Goal: Transaction & Acquisition: Purchase product/service

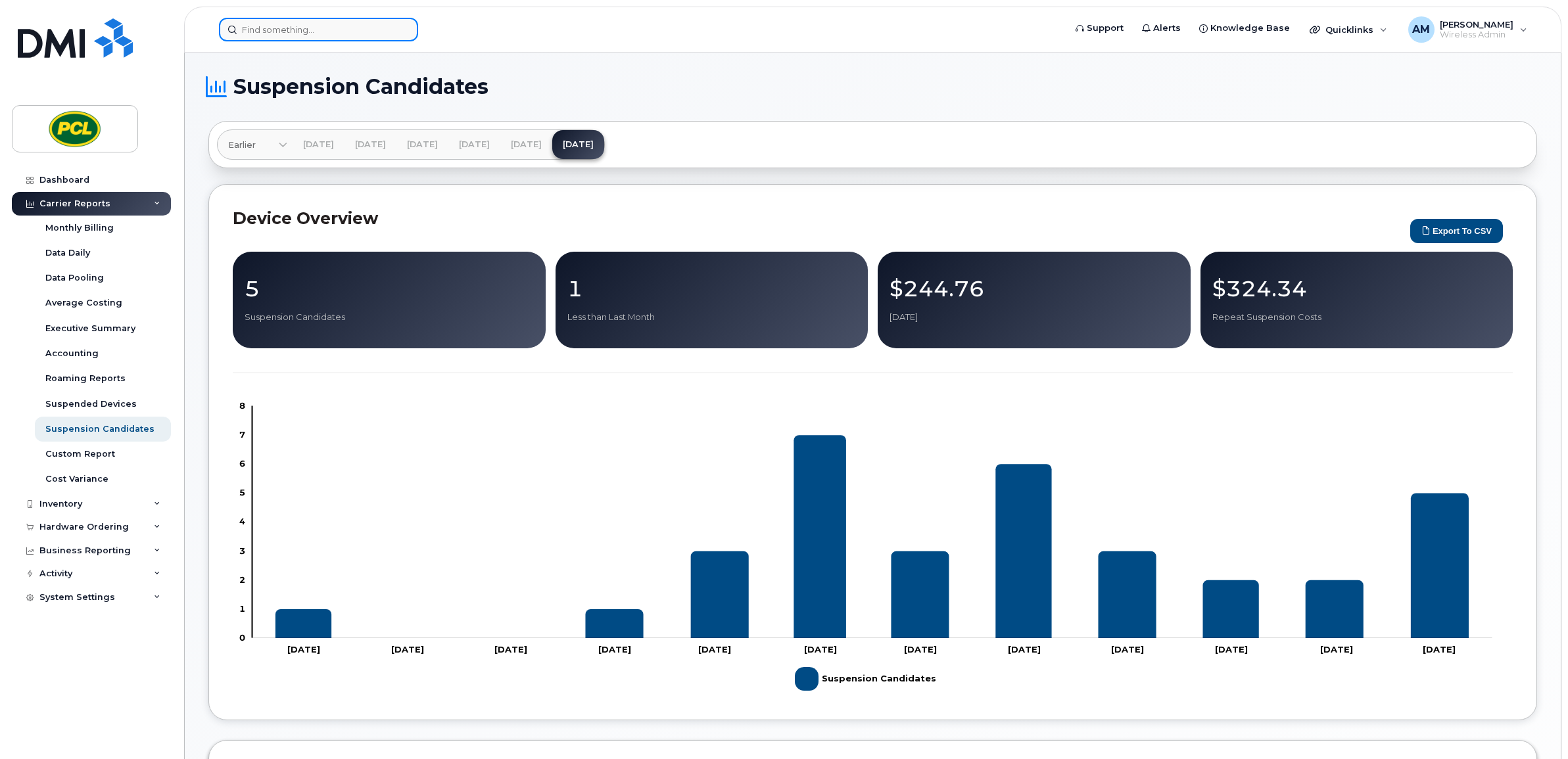
click at [275, 20] on input at bounding box center [318, 29] width 199 height 23
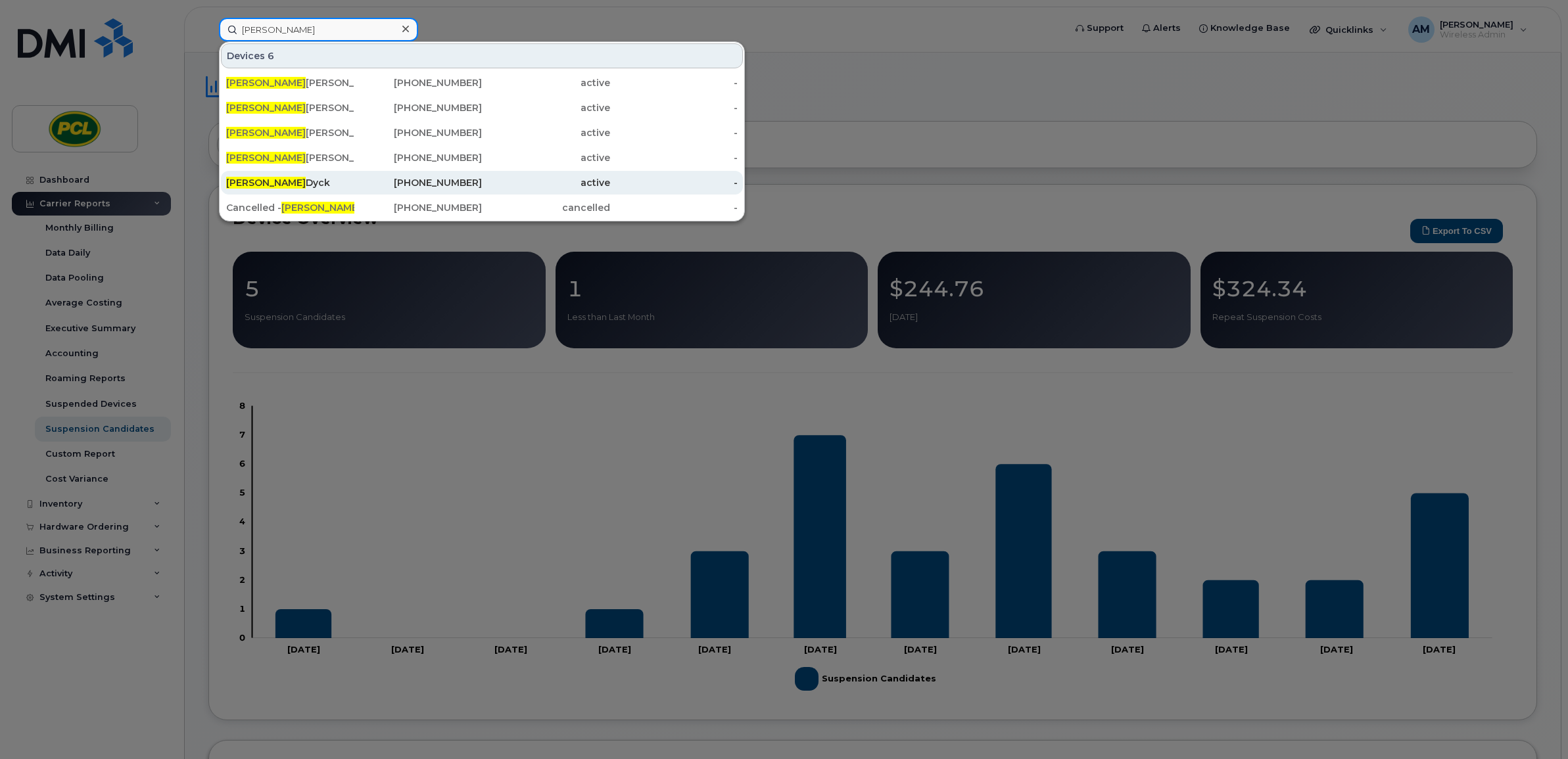
type input "craig"
click at [413, 184] on div "403-809-7728" at bounding box center [418, 182] width 129 height 13
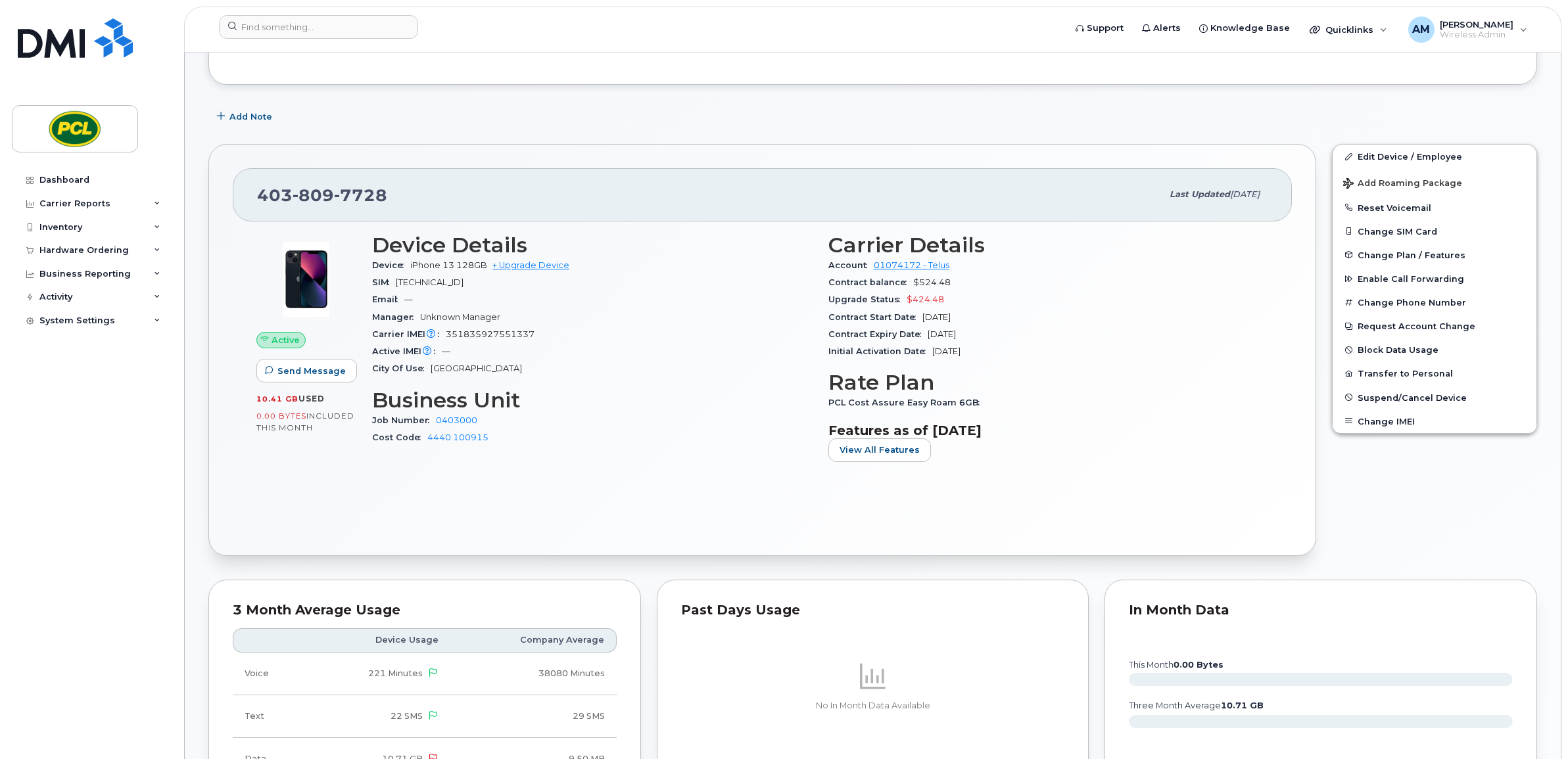
scroll to position [109, 0]
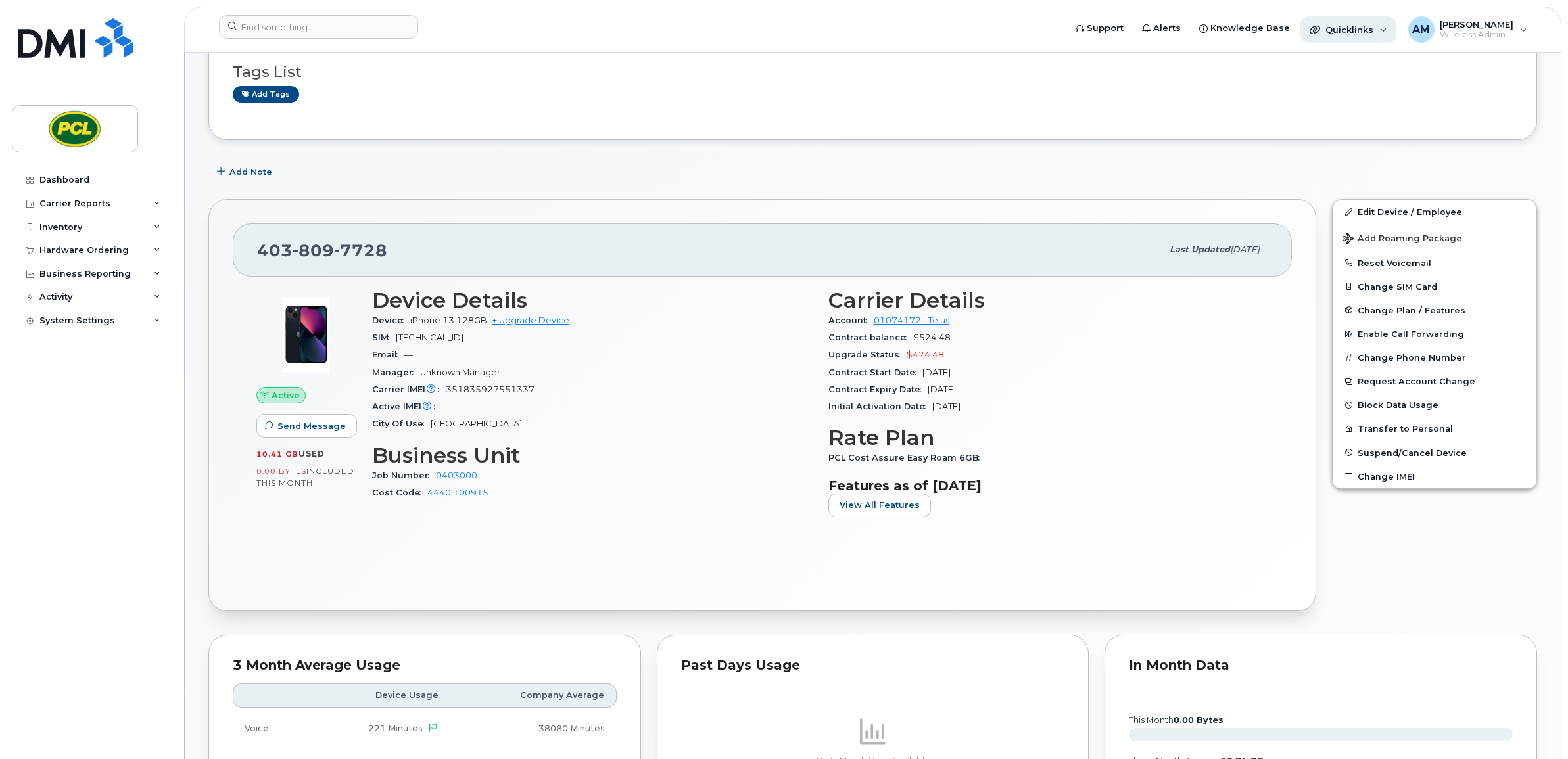
click at [1373, 28] on span "Quicklinks" at bounding box center [1349, 29] width 48 height 11
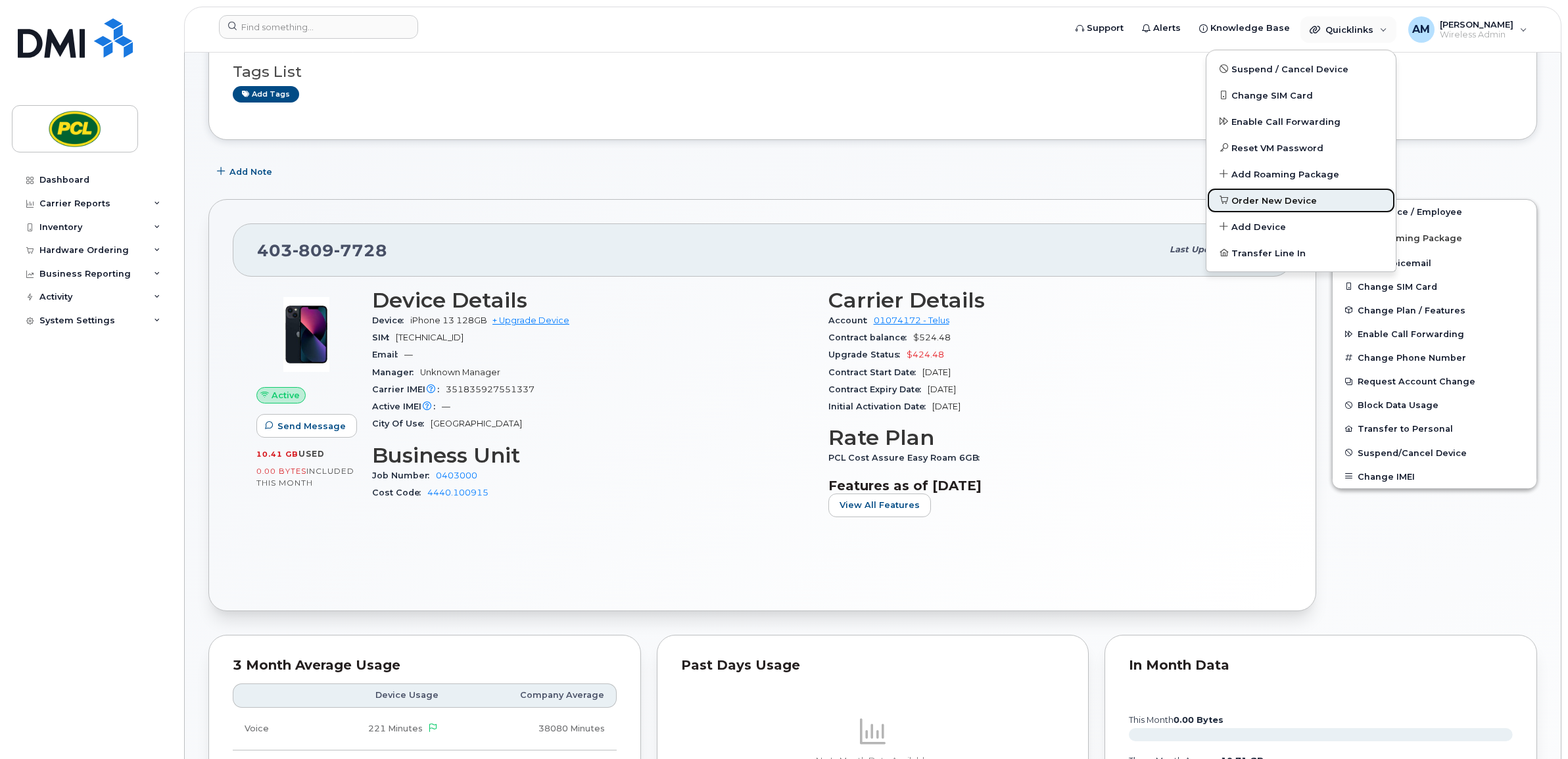
click at [1288, 204] on span "Order New Device" at bounding box center [1274, 201] width 85 height 13
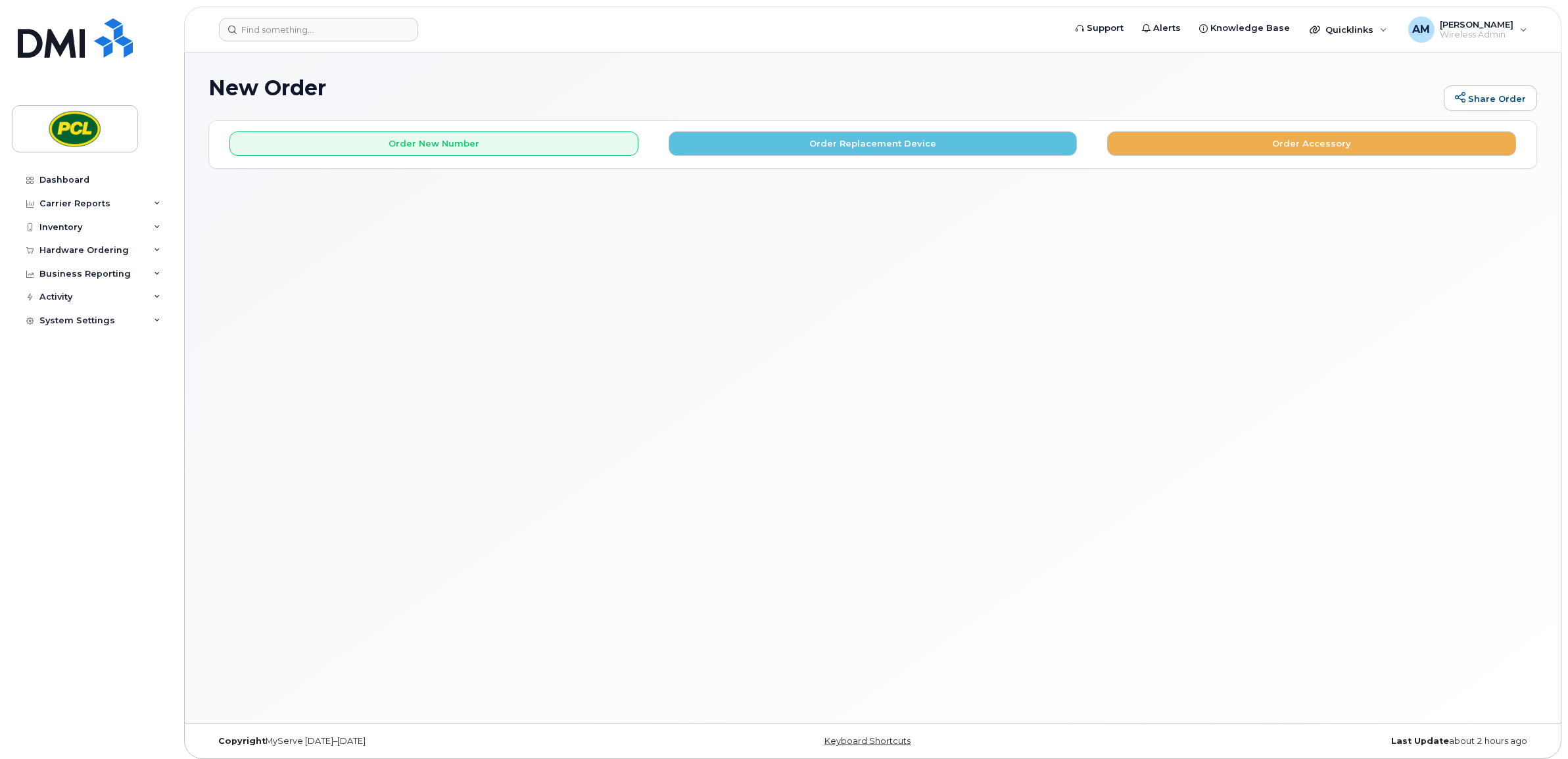
scroll to position [6, 0]
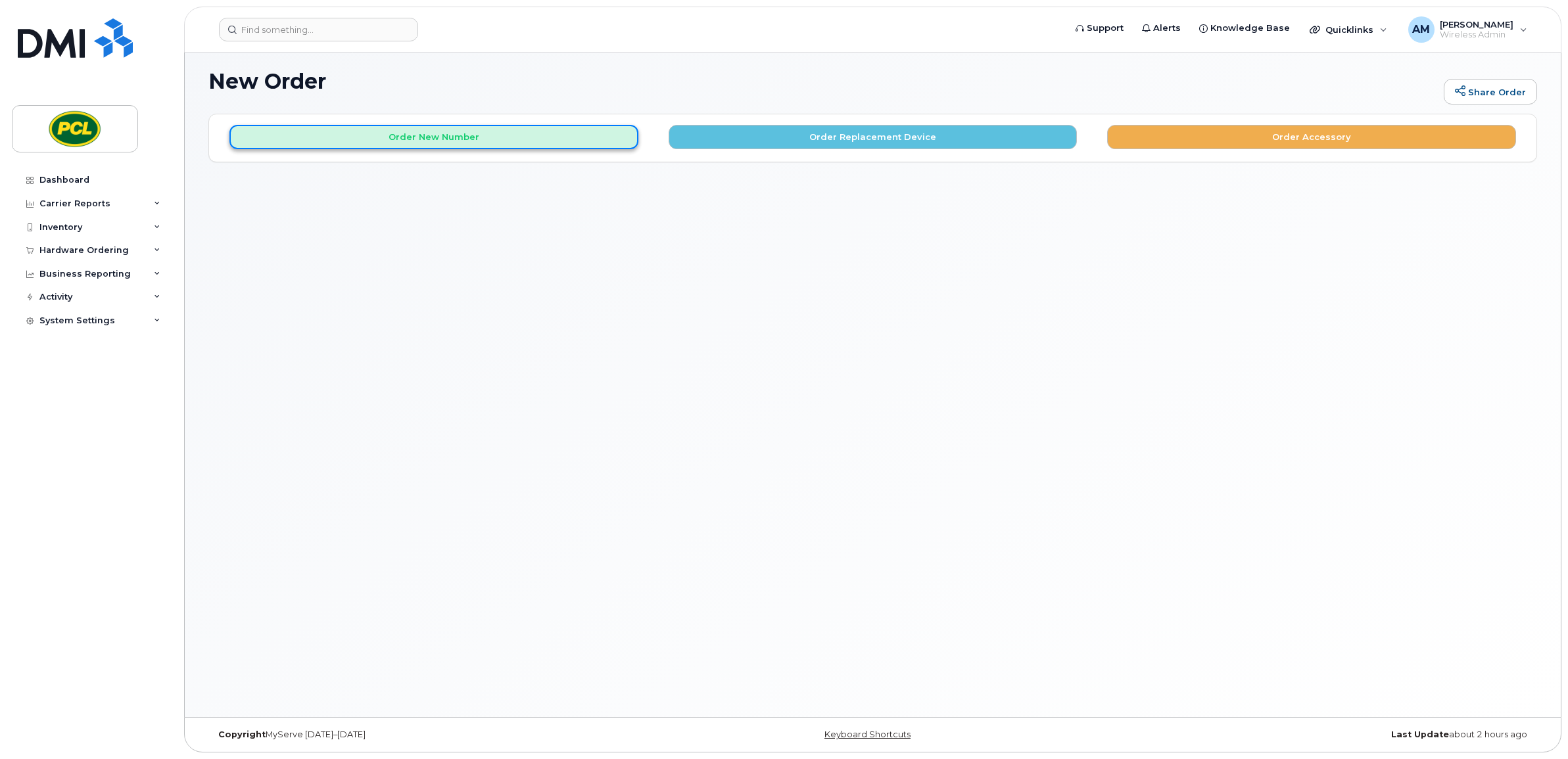
click at [499, 138] on button "Order New Number" at bounding box center [434, 137] width 409 height 24
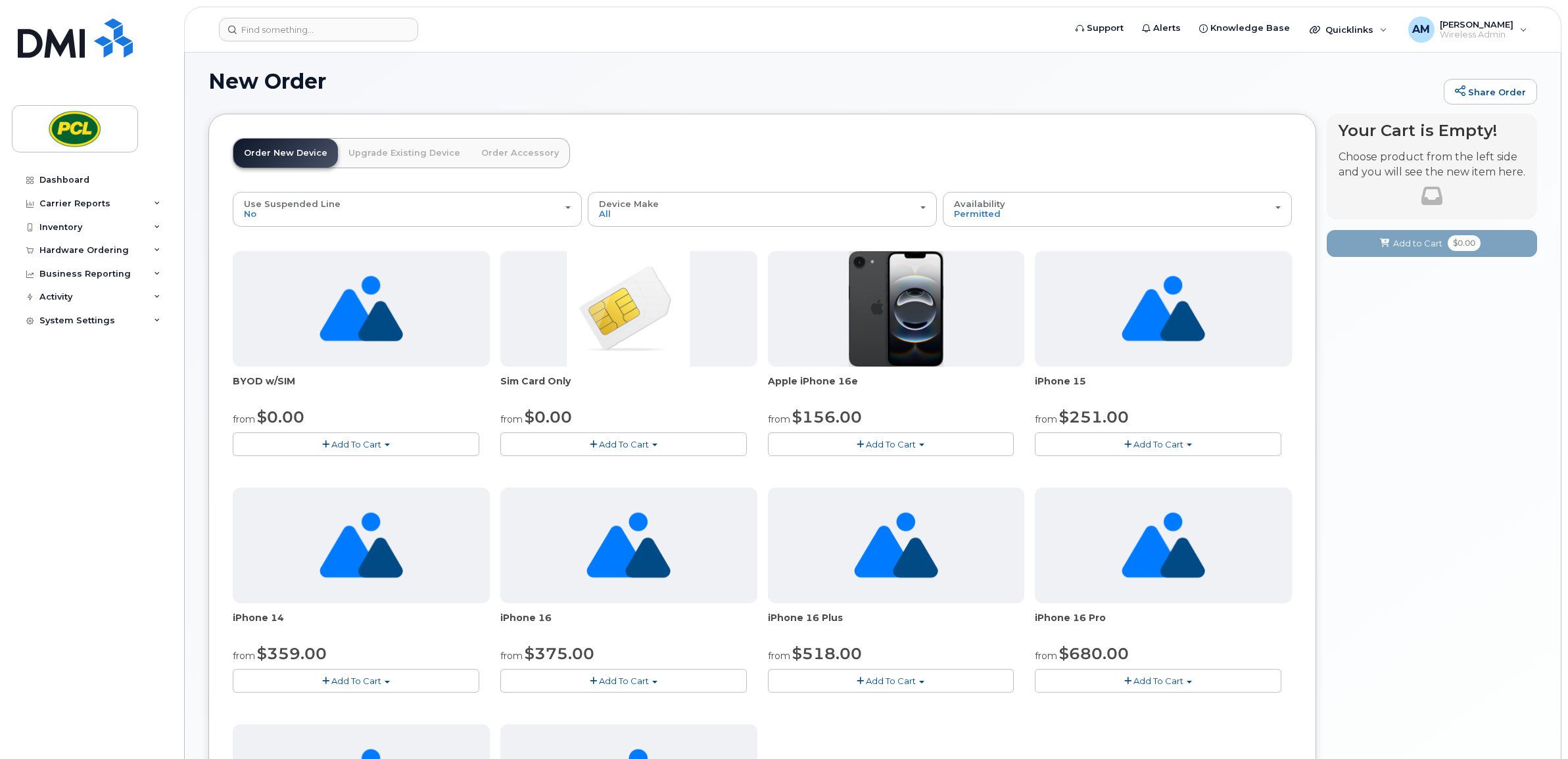
click at [898, 436] on button "Add To Cart" at bounding box center [891, 444] width 246 height 23
click at [889, 468] on link "$156.00 - 3 Year Term (128GB)" at bounding box center [851, 469] width 160 height 16
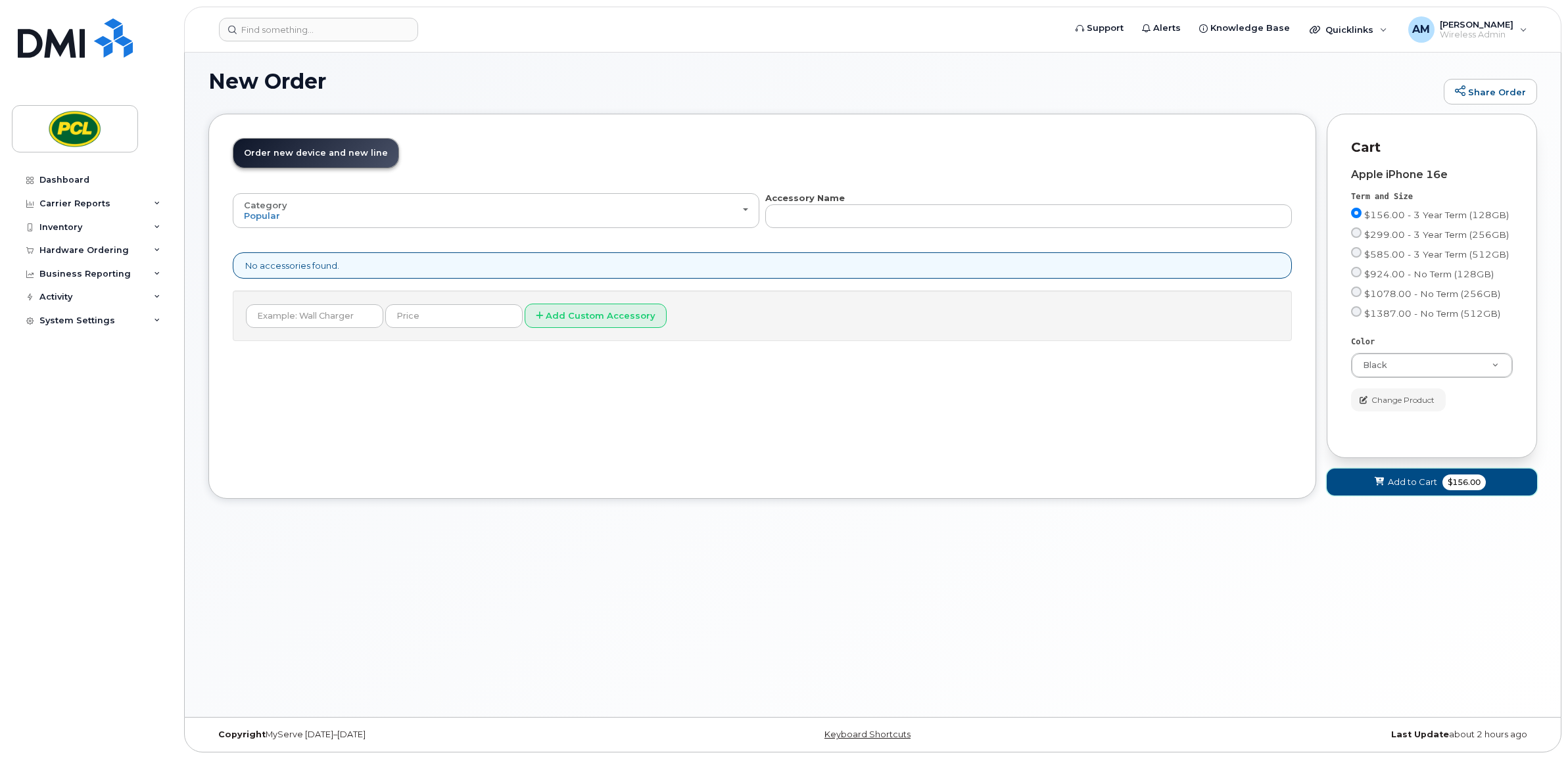
click at [1417, 488] on span "Add to Cart" at bounding box center [1412, 482] width 49 height 13
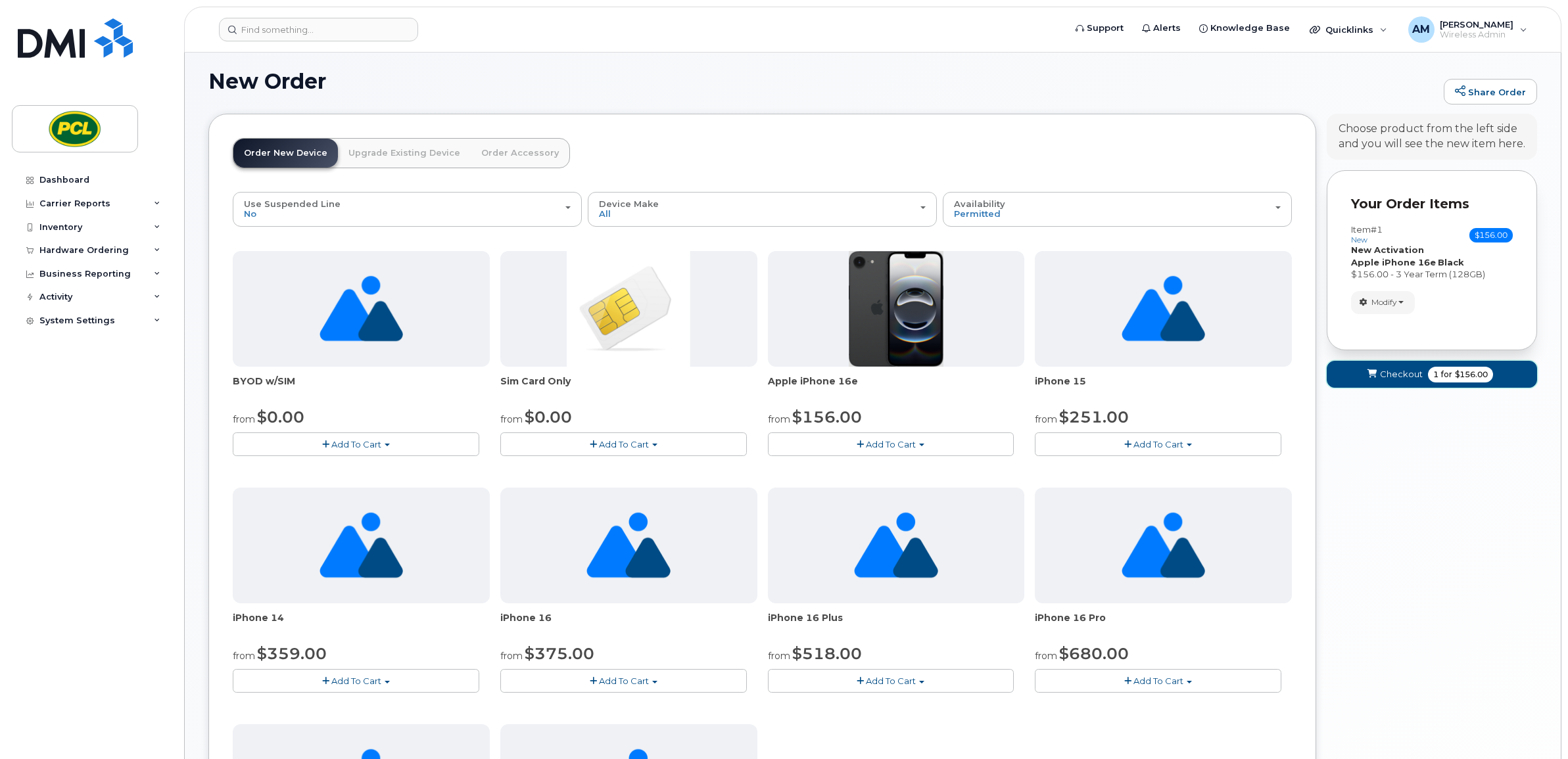
click at [1423, 382] on button "Checkout 1 for $156.00" at bounding box center [1432, 374] width 210 height 27
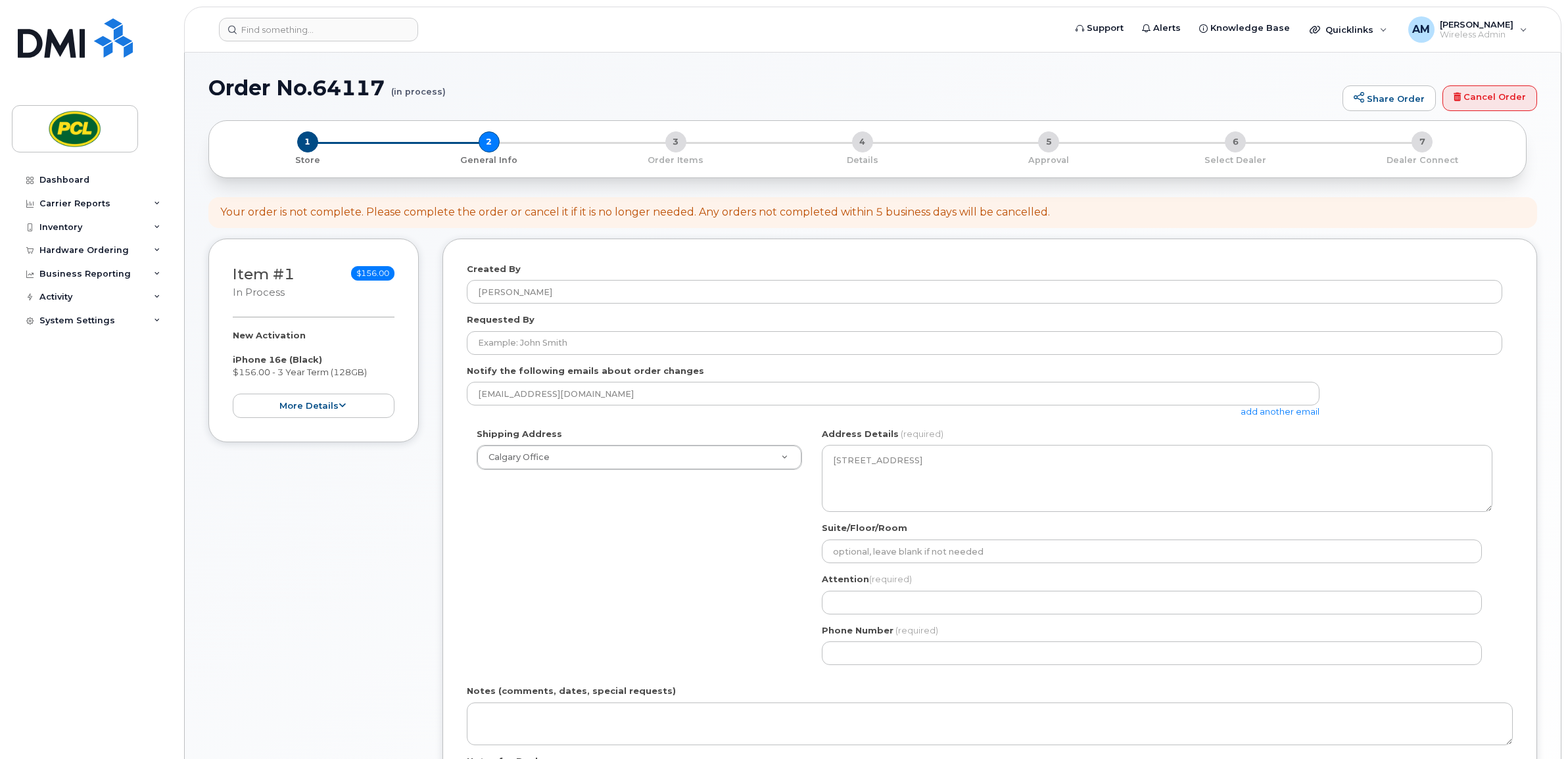
select select
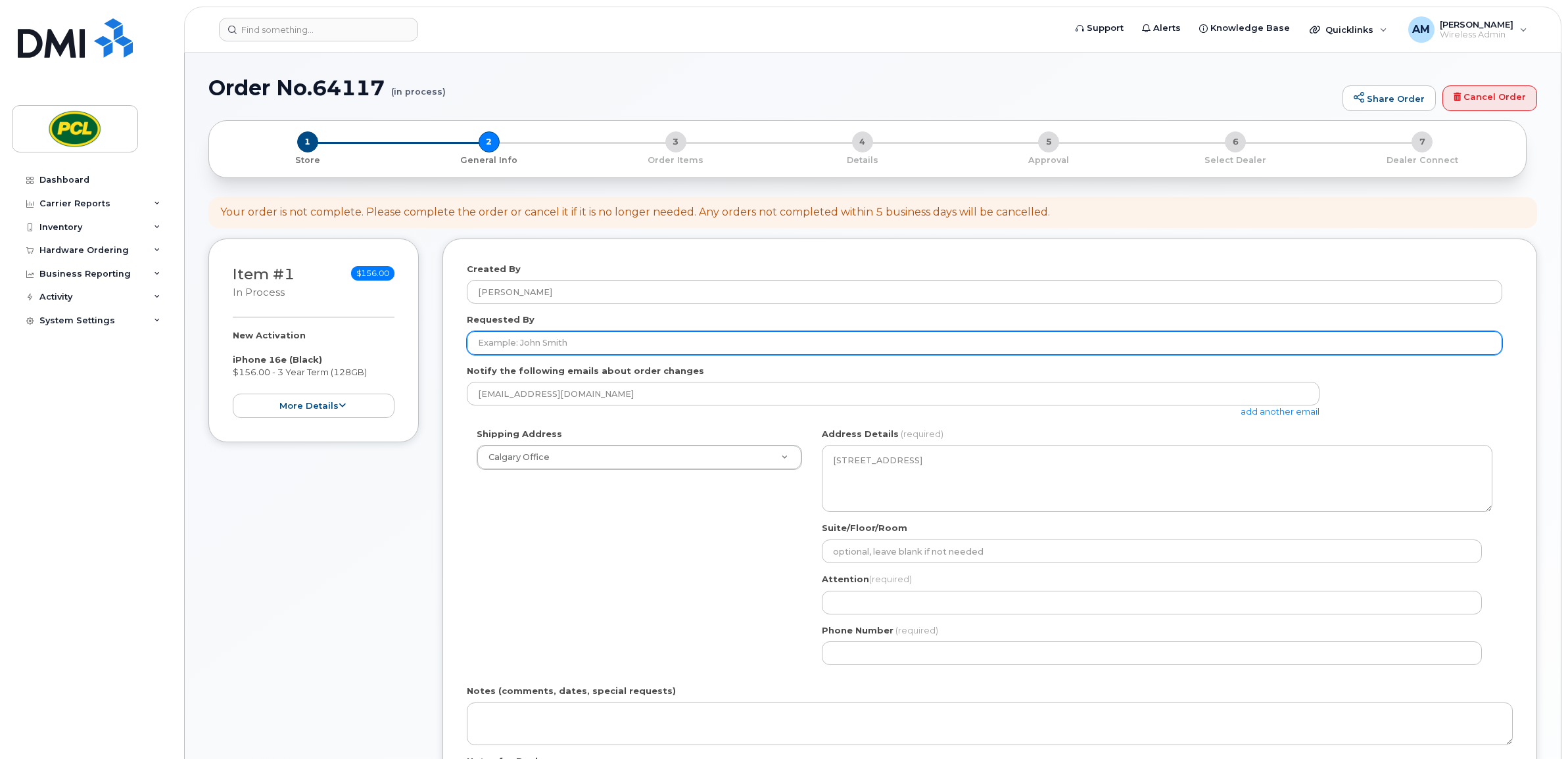
click at [642, 332] on input "Requested By" at bounding box center [984, 343] width 1035 height 23
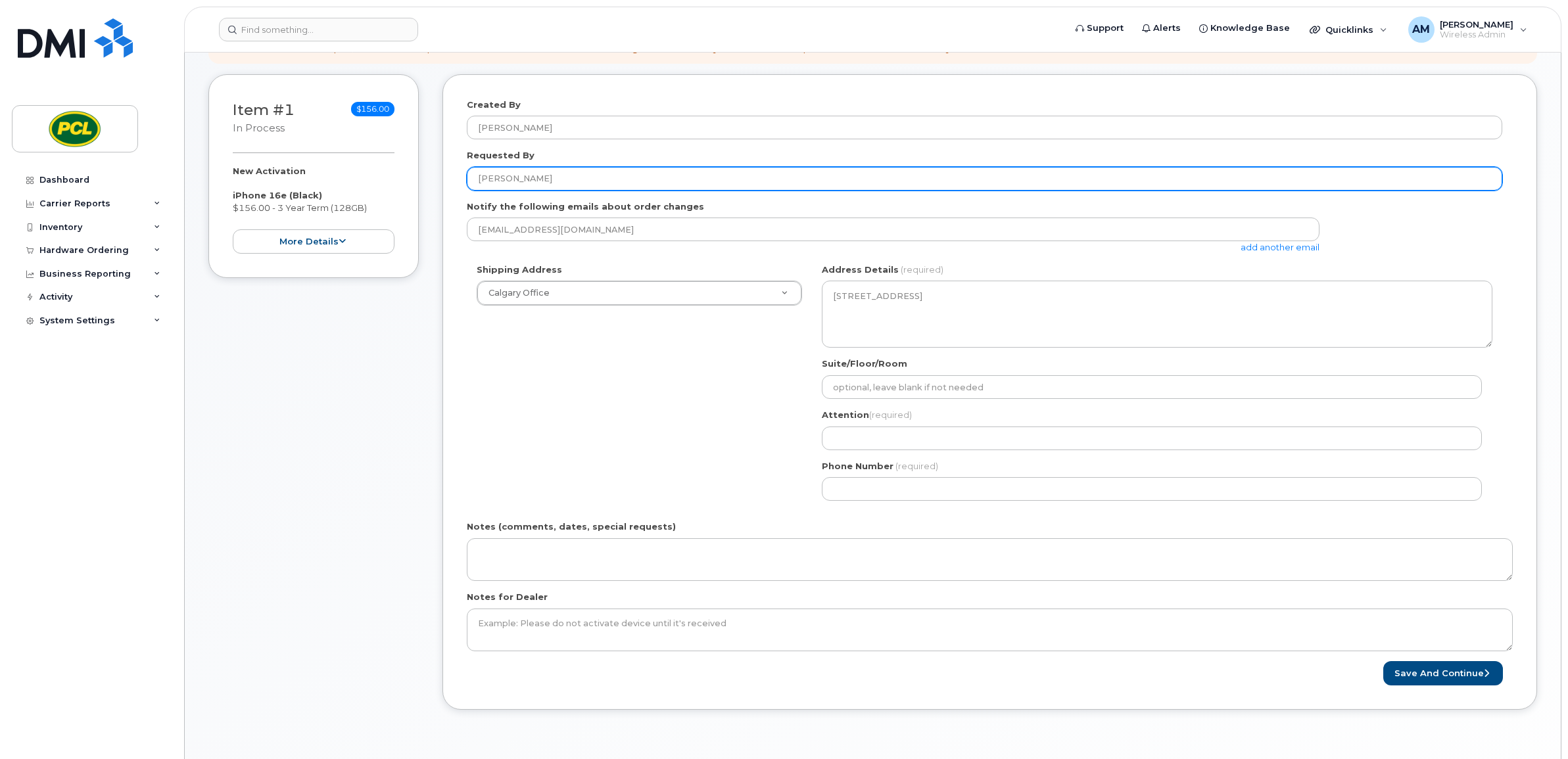
scroll to position [109, 0]
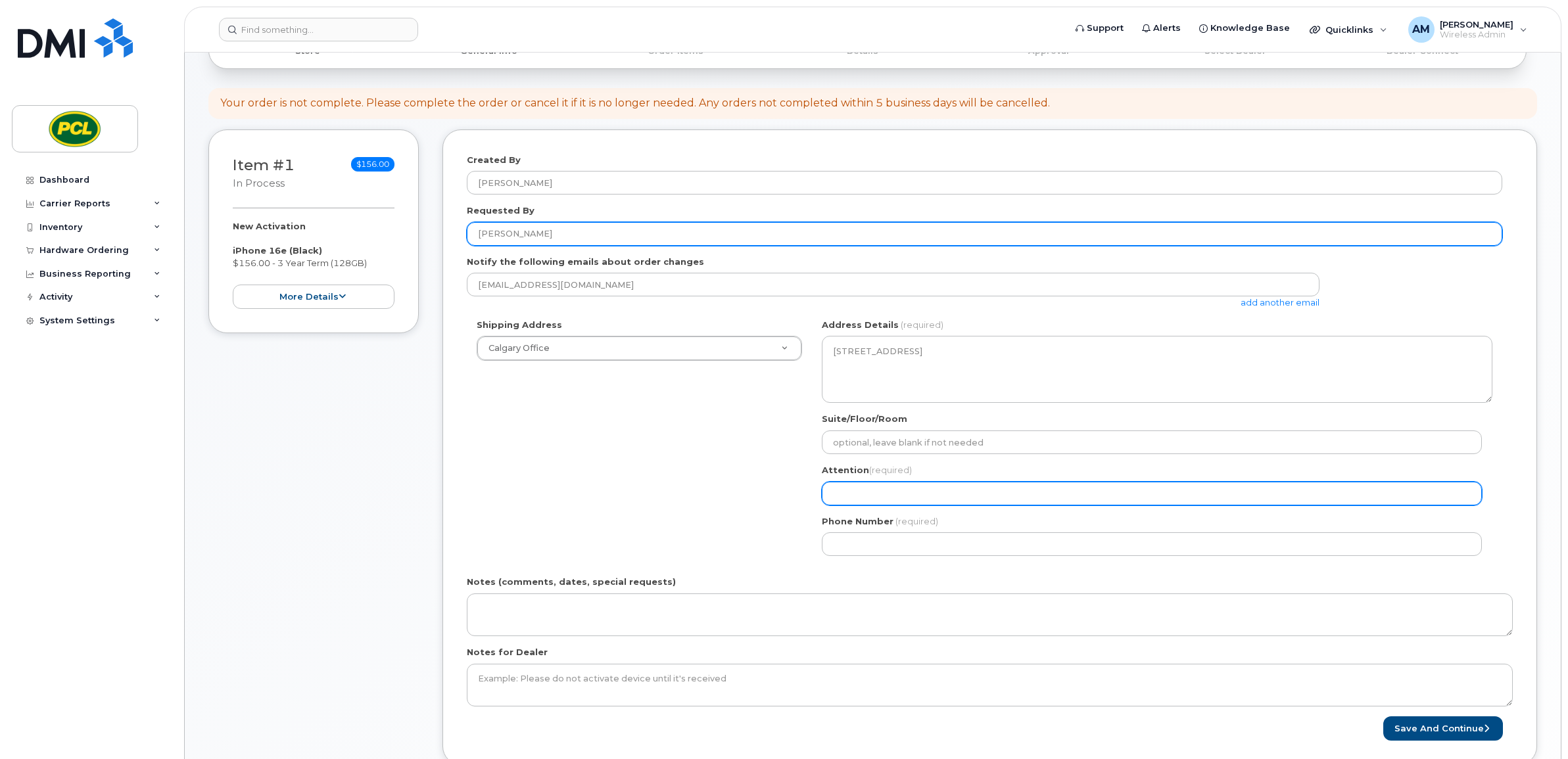
type input "Joyeta Haque"
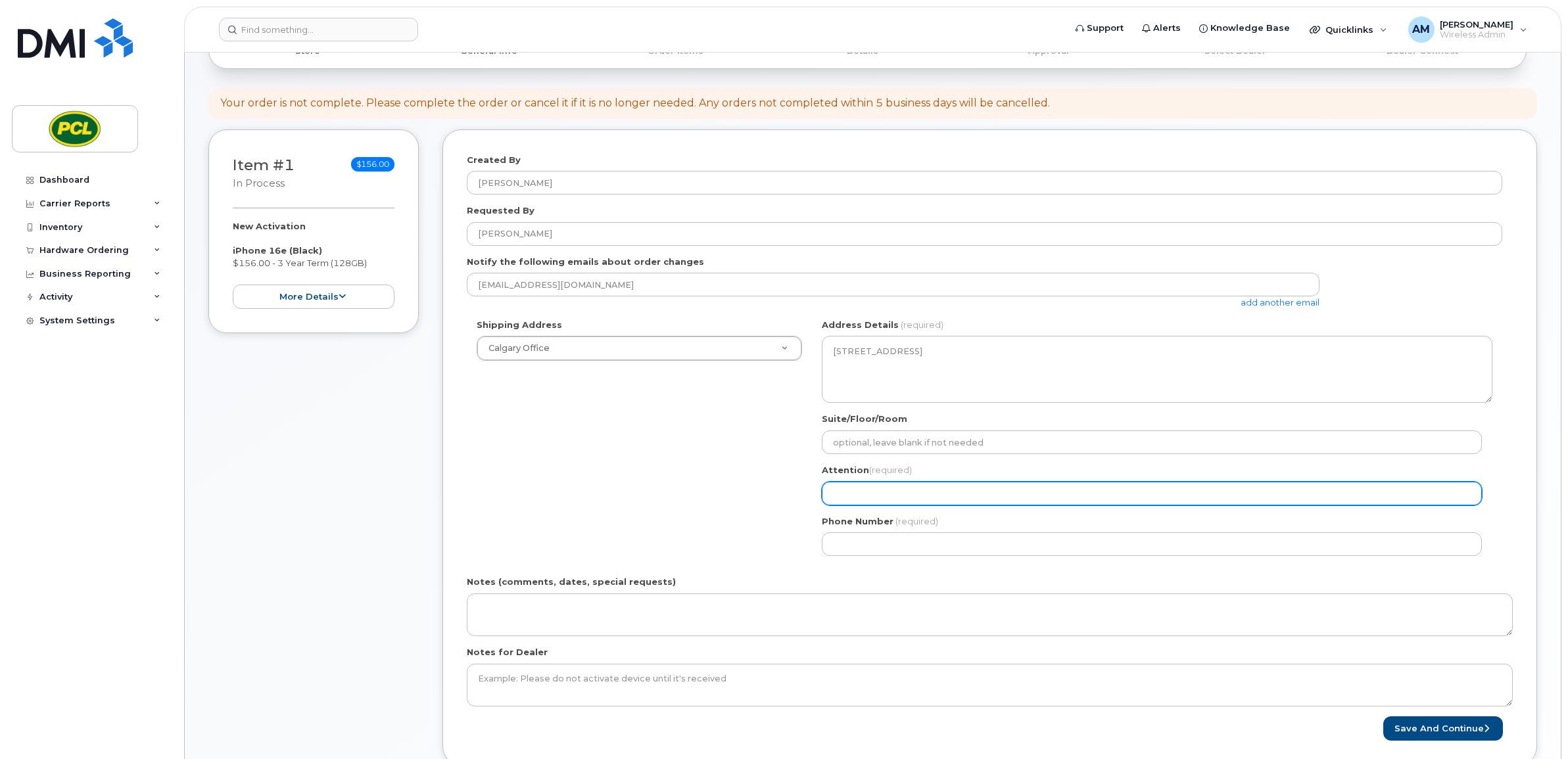
click at [894, 500] on input "Attention (required)" at bounding box center [1151, 493] width 660 height 23
select select
type input "A"
select select
type input "Aj"
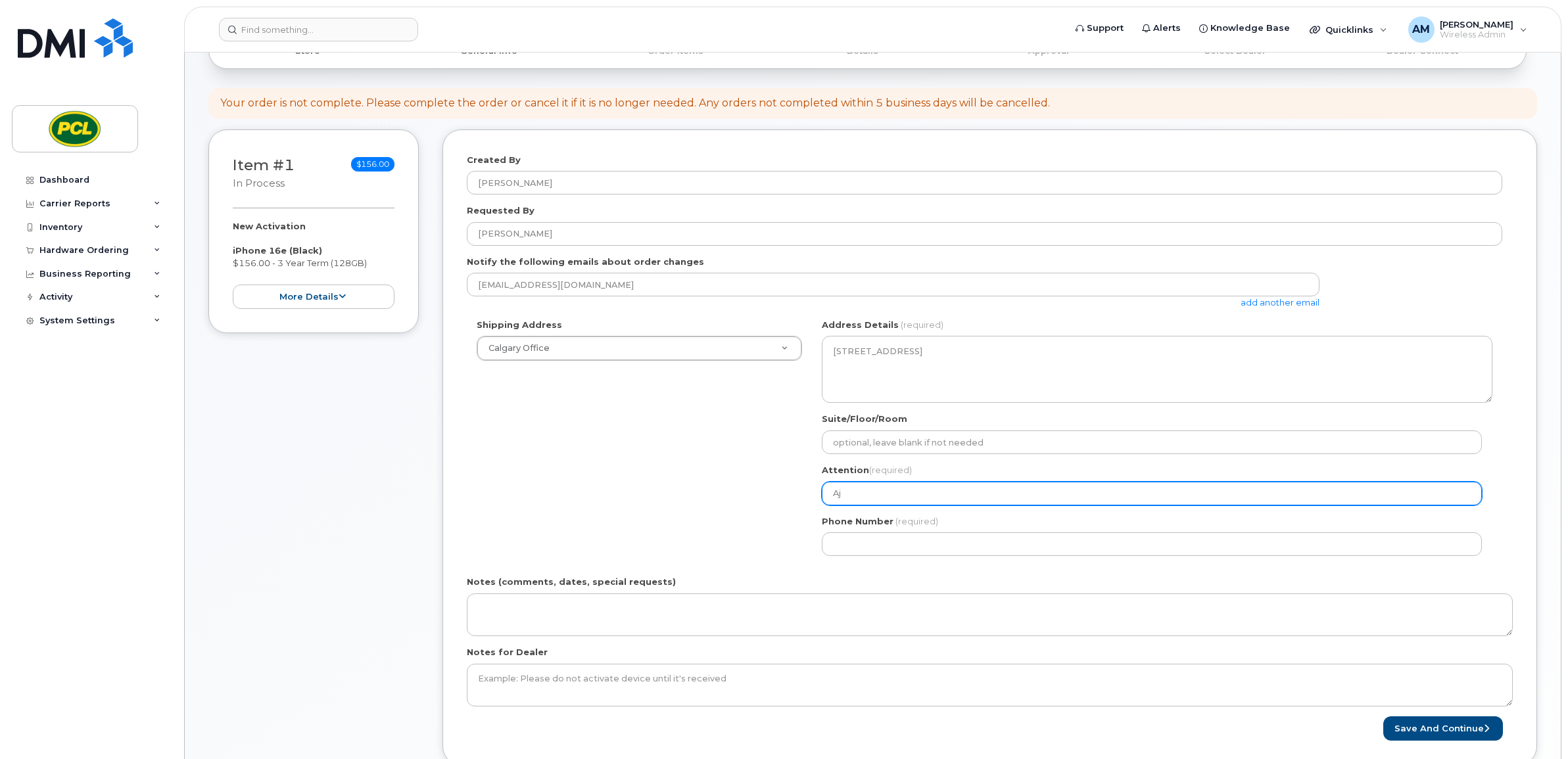
select select
type input "Aja"
select select
type input "Ajay"
select select
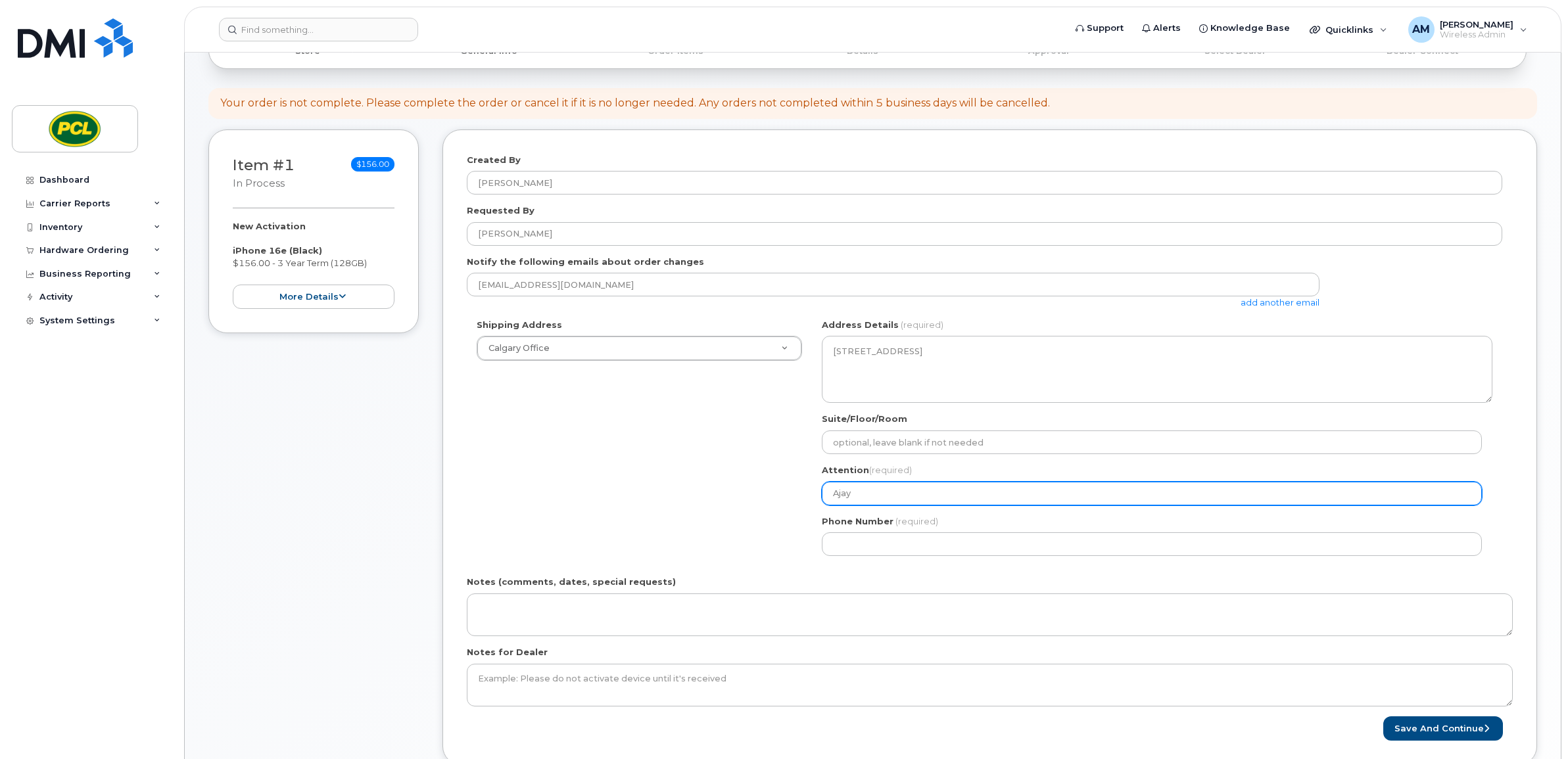
type input "Ajay M"
select select
type input "Ajay Me"
select select
type input "Ajay Mee"
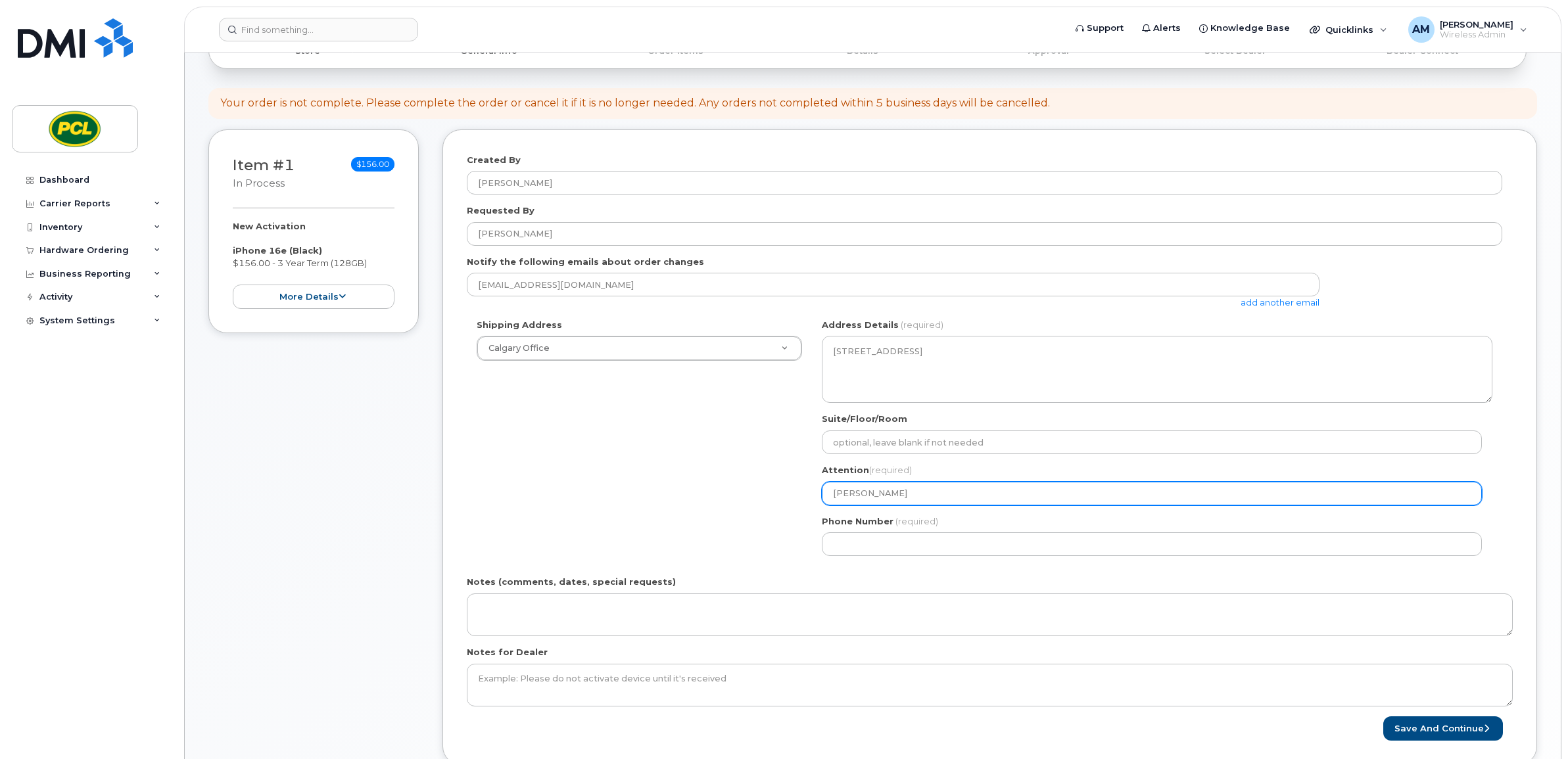
select select
type input "Ajay Meen"
select select
type input "[PERSON_NAME]"
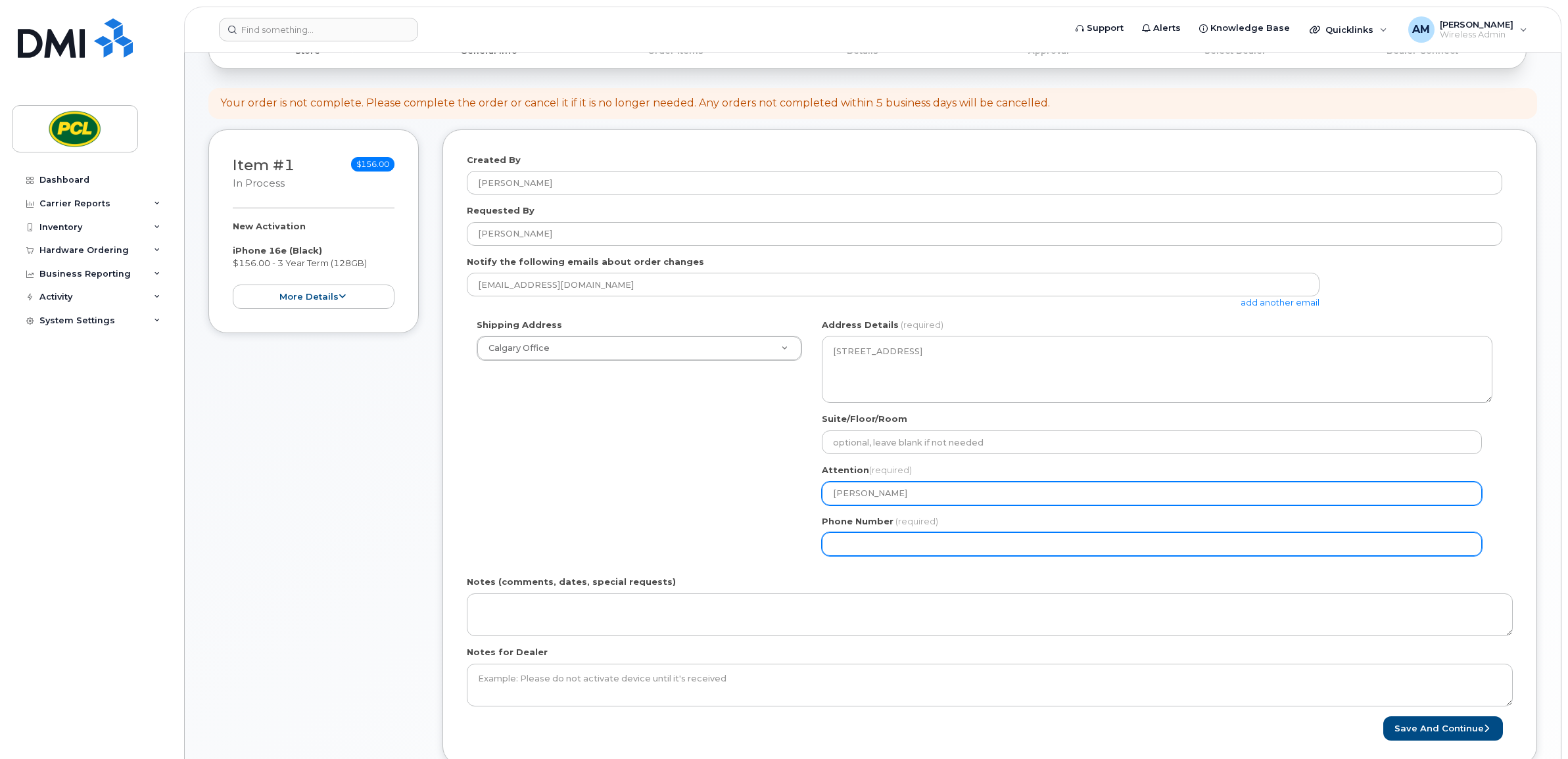
select select
type input "587917152"
select select
type input "5879171520"
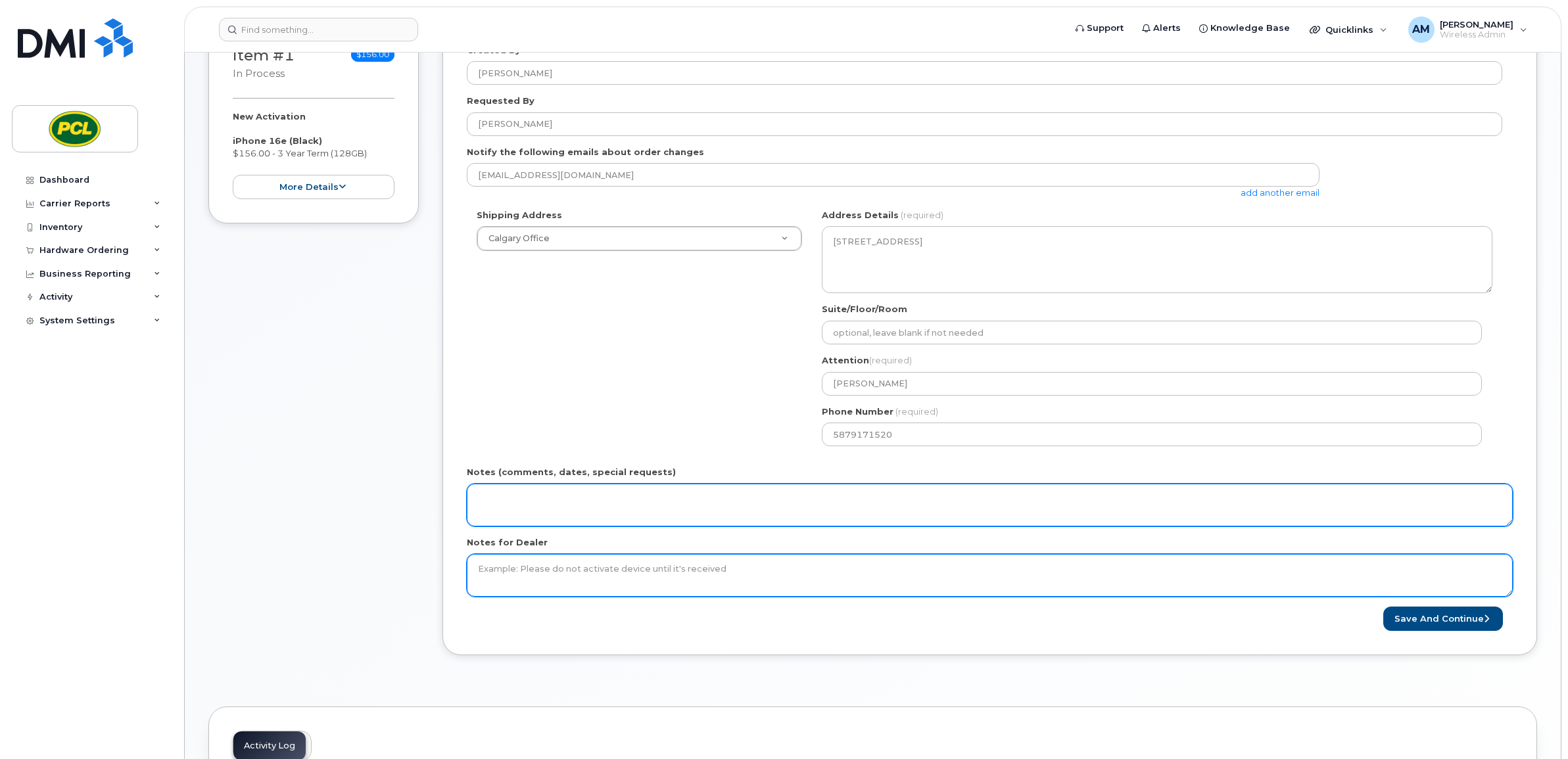
scroll to position [273, 0]
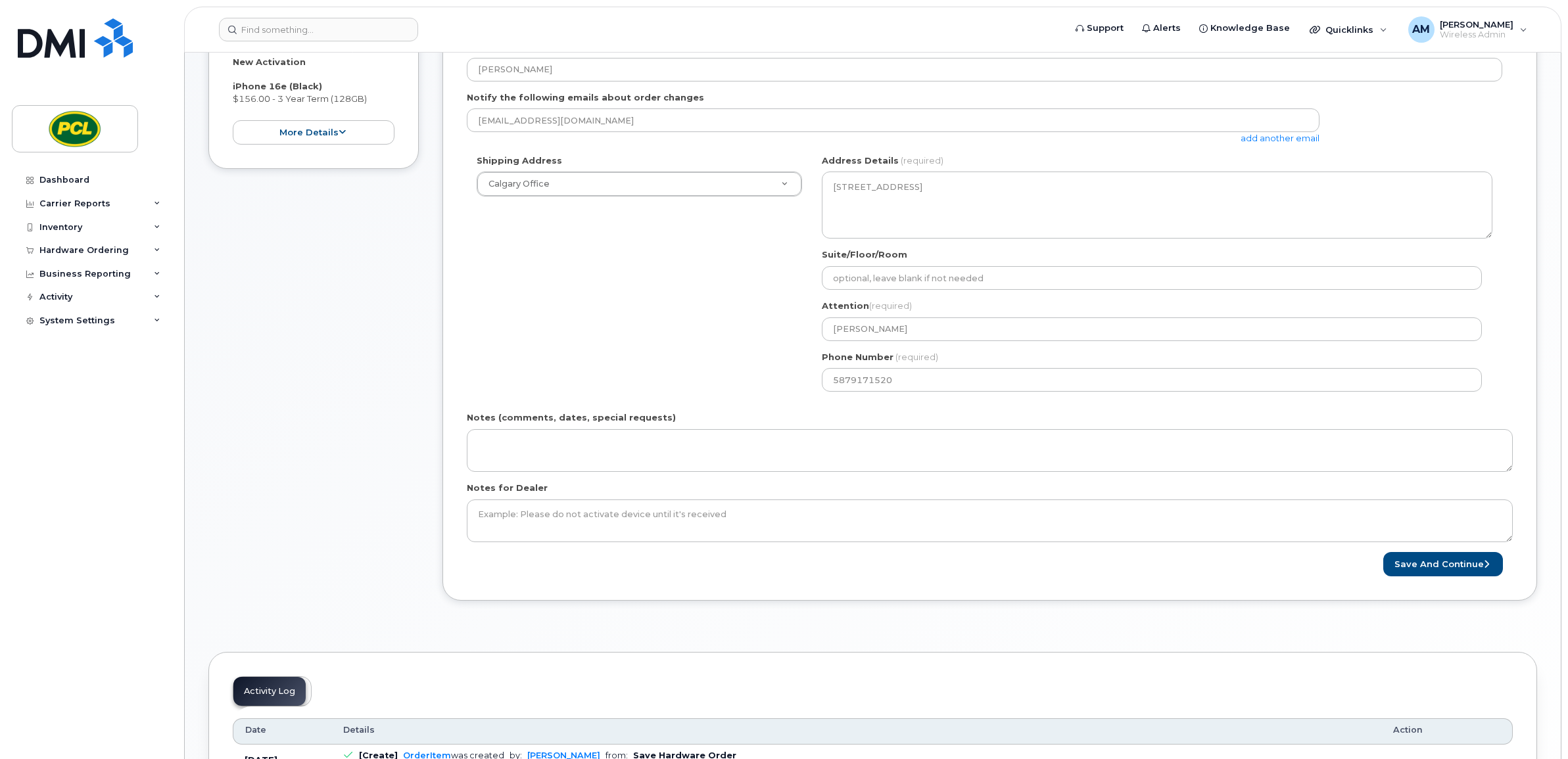
click at [630, 579] on div "Created By Ajay Meena Requested By Joyeta Haque Notify the following emails abo…" at bounding box center [989, 283] width 1094 height 636
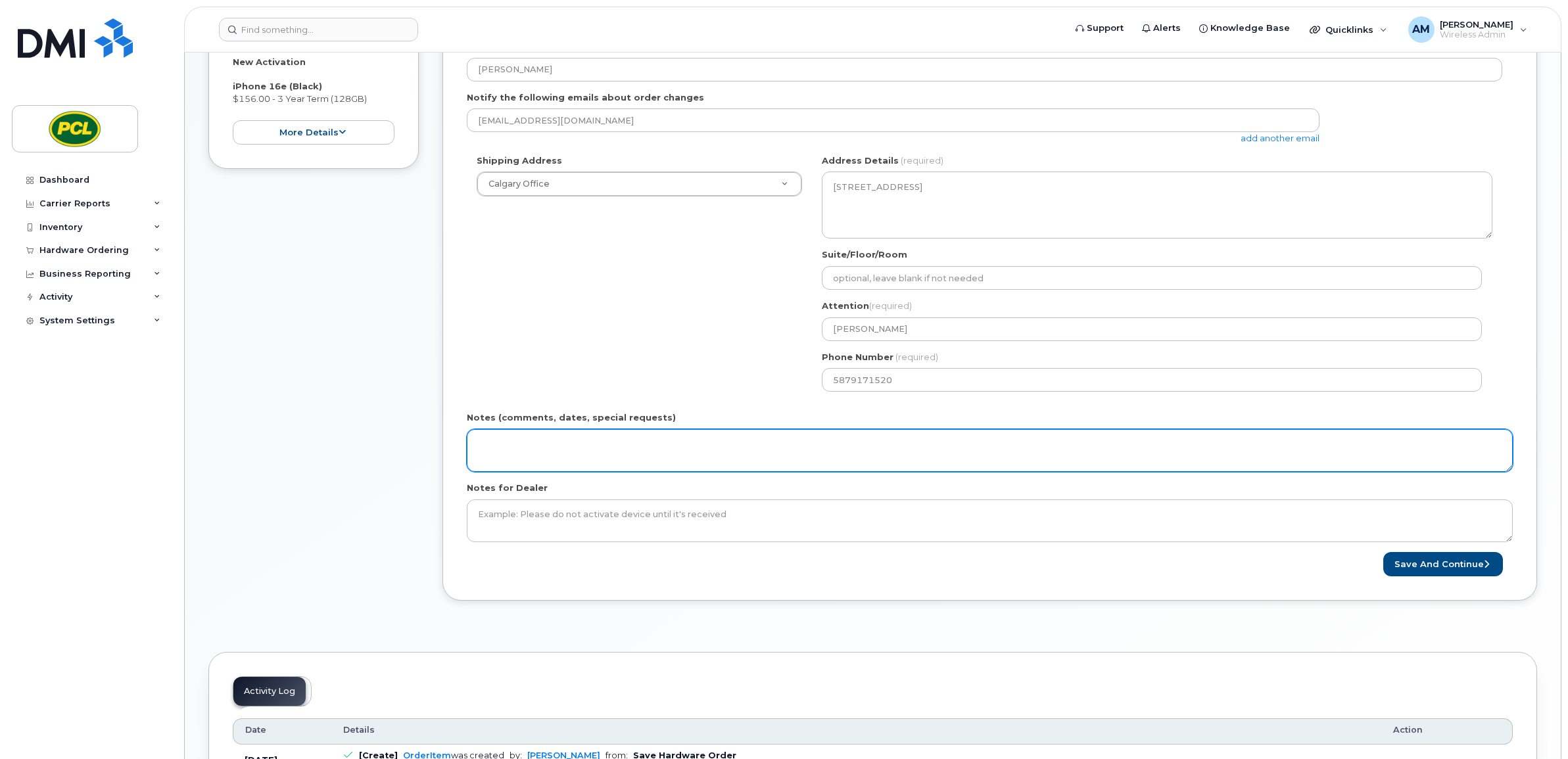
click at [576, 462] on textarea "Notes (comments, dates, special requests)" at bounding box center [989, 450] width 1046 height 43
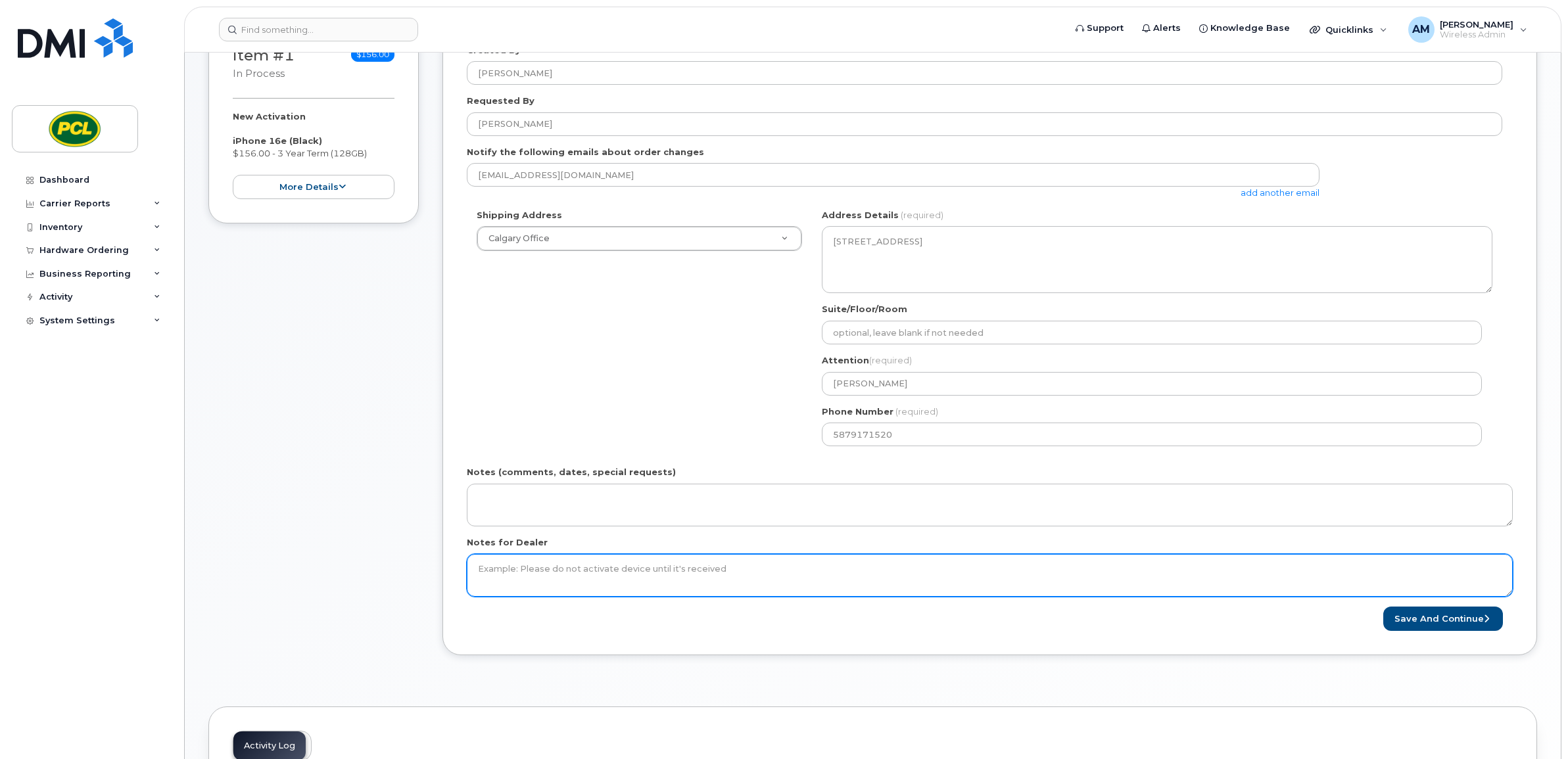
click at [724, 573] on textarea "Notes for Dealer" at bounding box center [989, 575] width 1046 height 43
paste textarea "iPhone 16e 128 GB with a standard screen protector and clear case."
type textarea "iPhone 16e 128 GB with a standard screen protector and clear case."
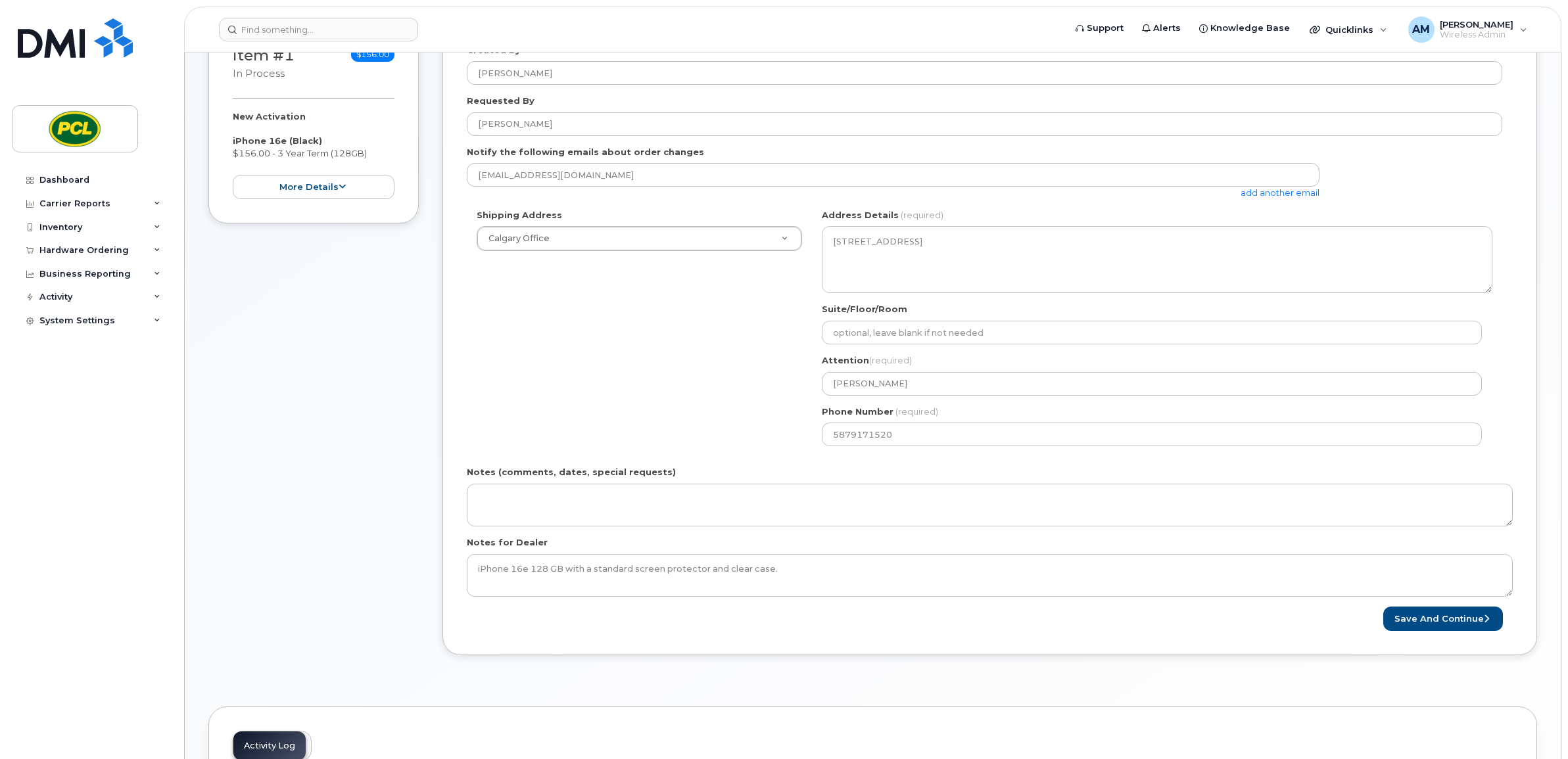
click at [803, 633] on div "Created By Ajay Meena Requested By Joyeta Haque Notify the following emails abo…" at bounding box center [989, 338] width 1094 height 636
click at [1434, 610] on button "Save and Continue" at bounding box center [1443, 618] width 119 height 24
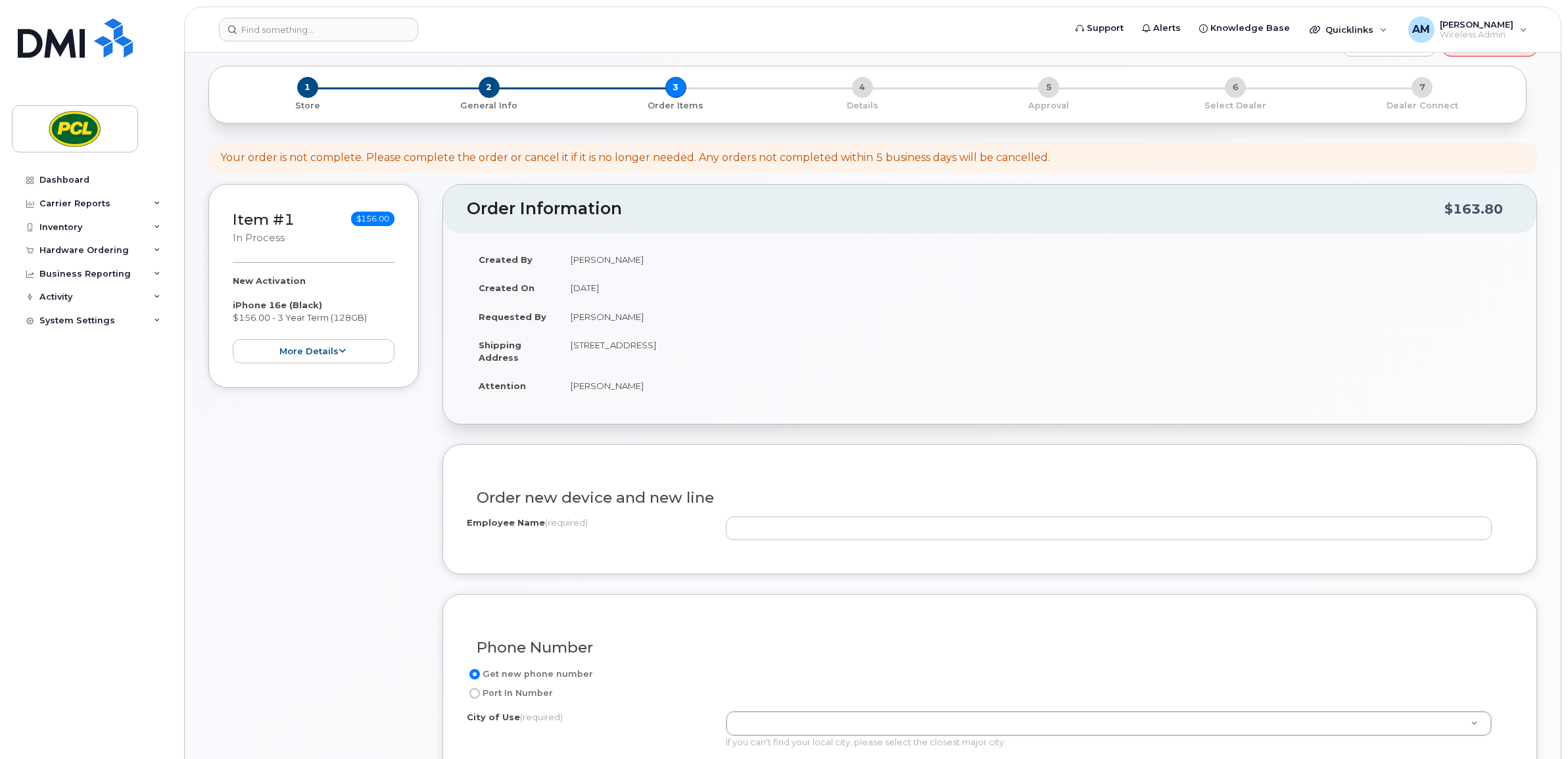
scroll to position [109, 0]
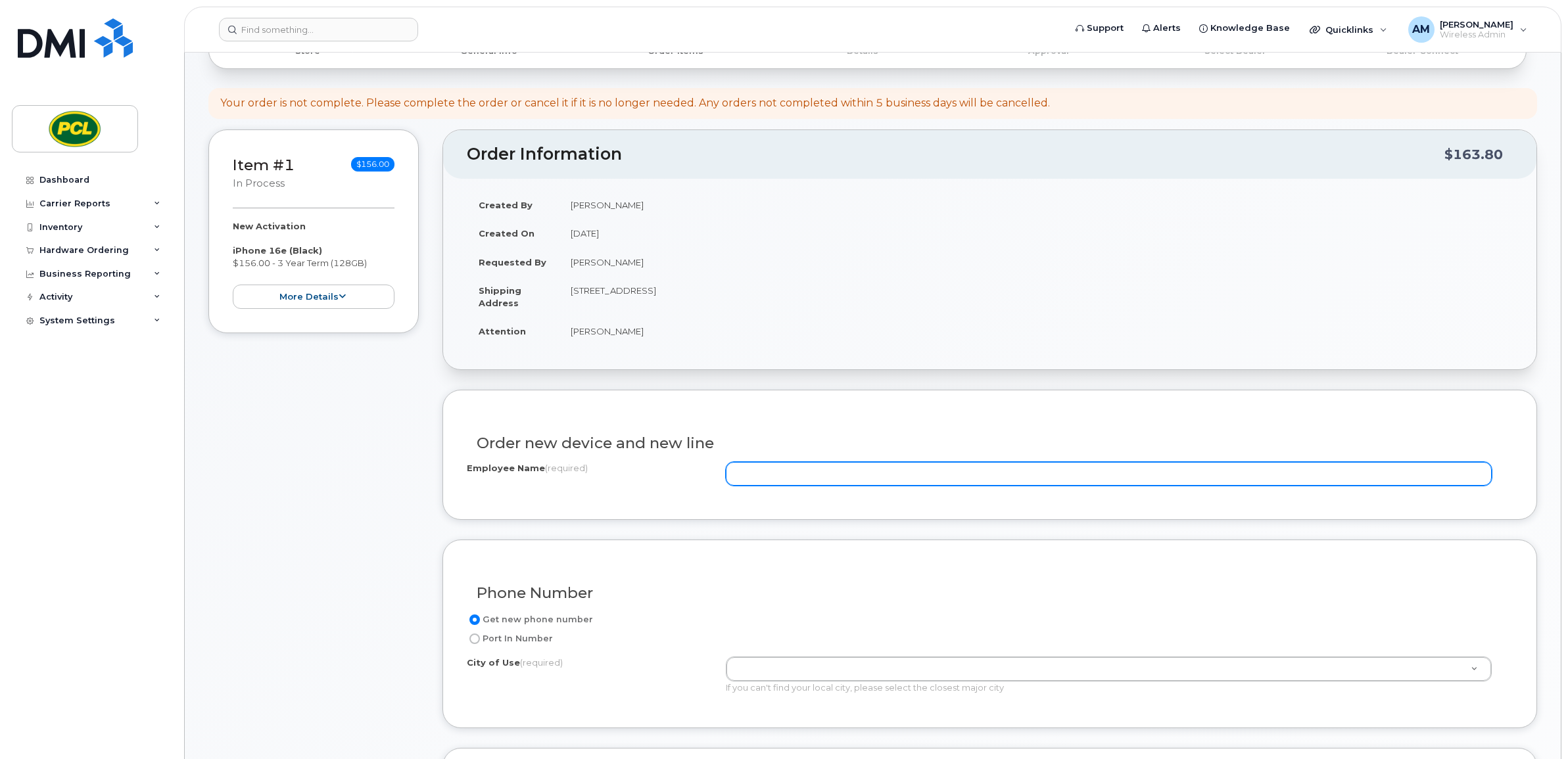
click at [856, 465] on input "Employee Name (required)" at bounding box center [1109, 474] width 766 height 23
type input "[PERSON_NAME]"
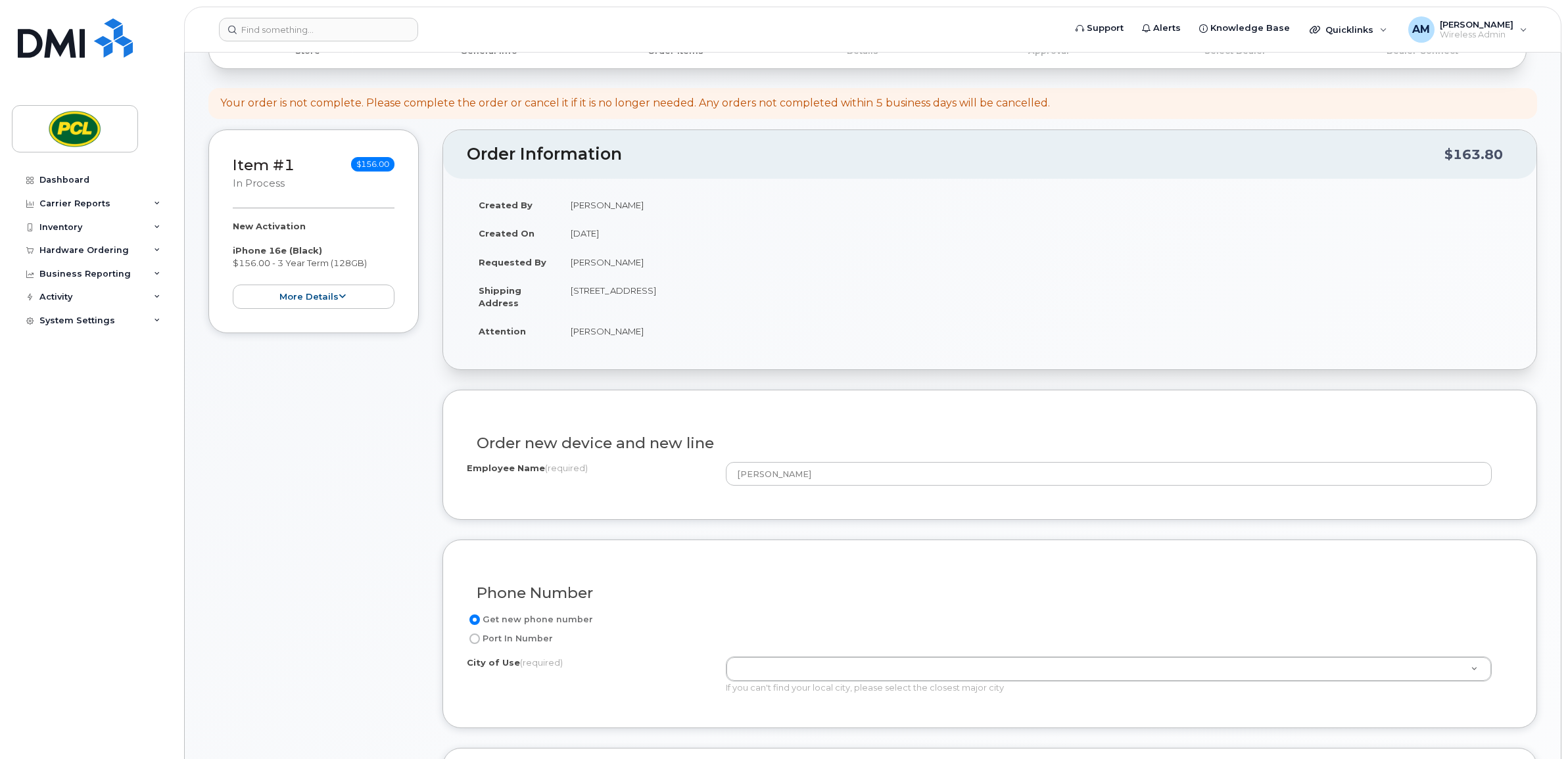
click at [895, 569] on div "Phone Number" at bounding box center [989, 588] width 1046 height 48
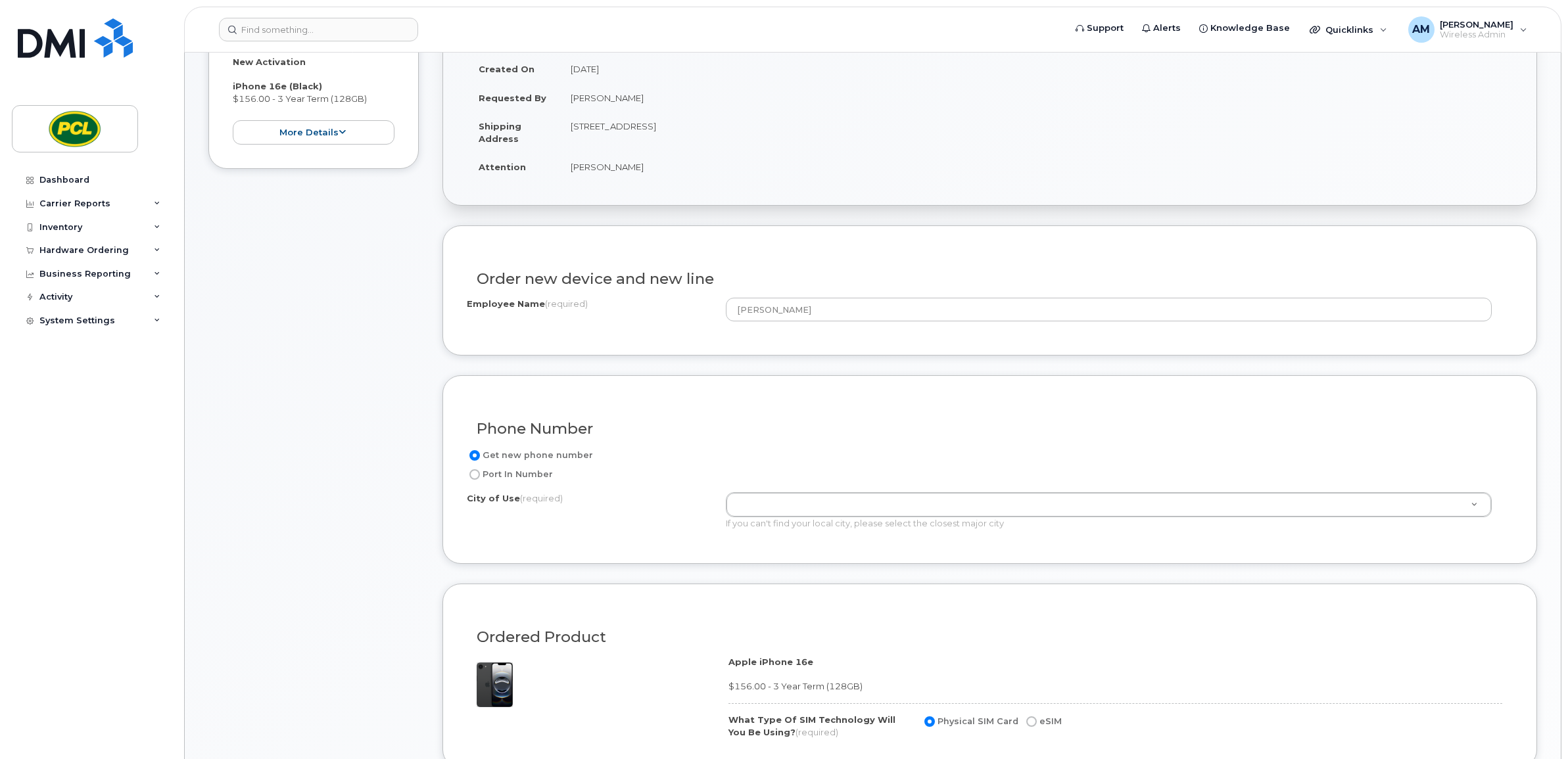
scroll to position [329, 0]
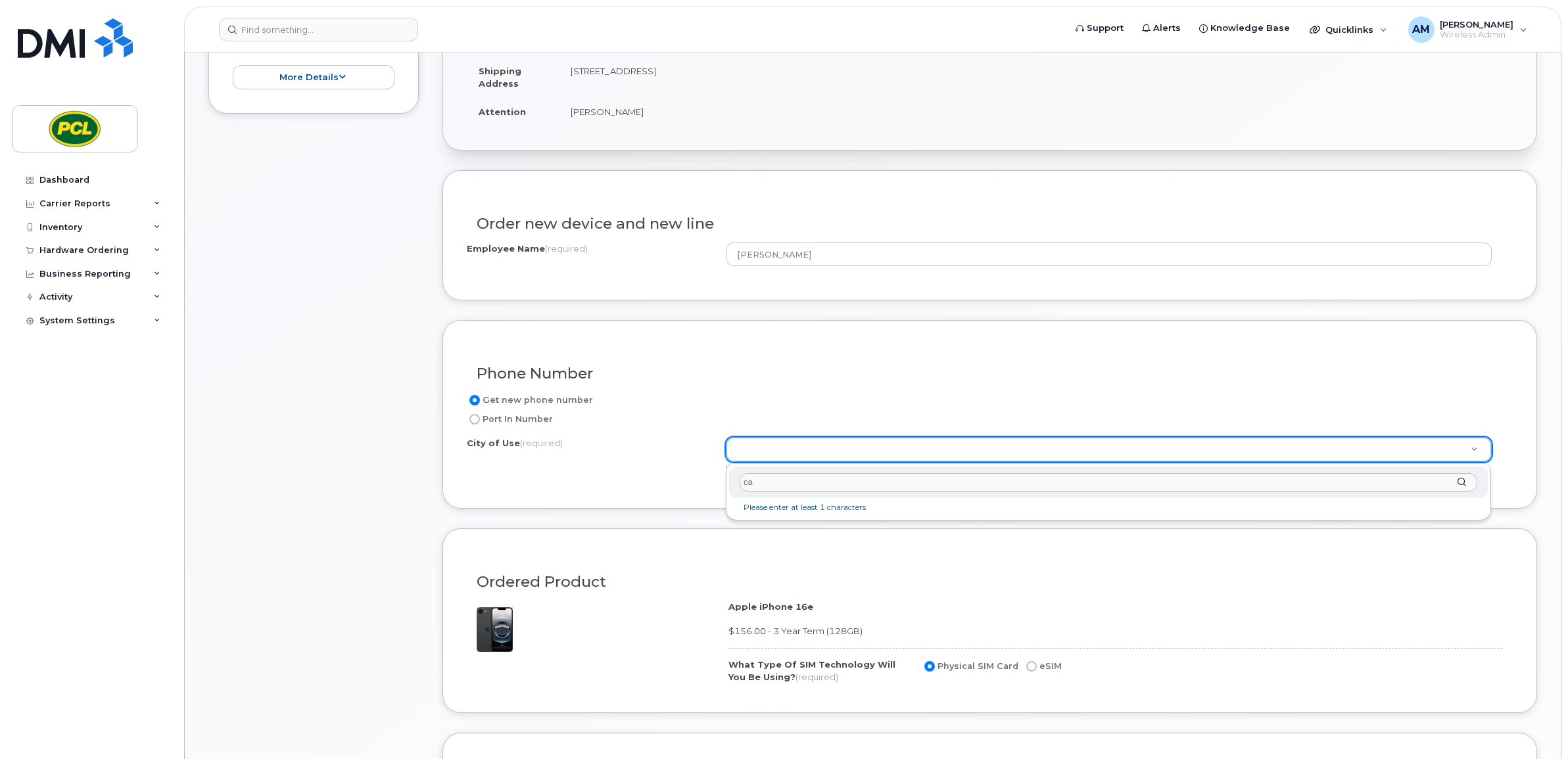
type input "c"
type input "Calgary"
type input "88"
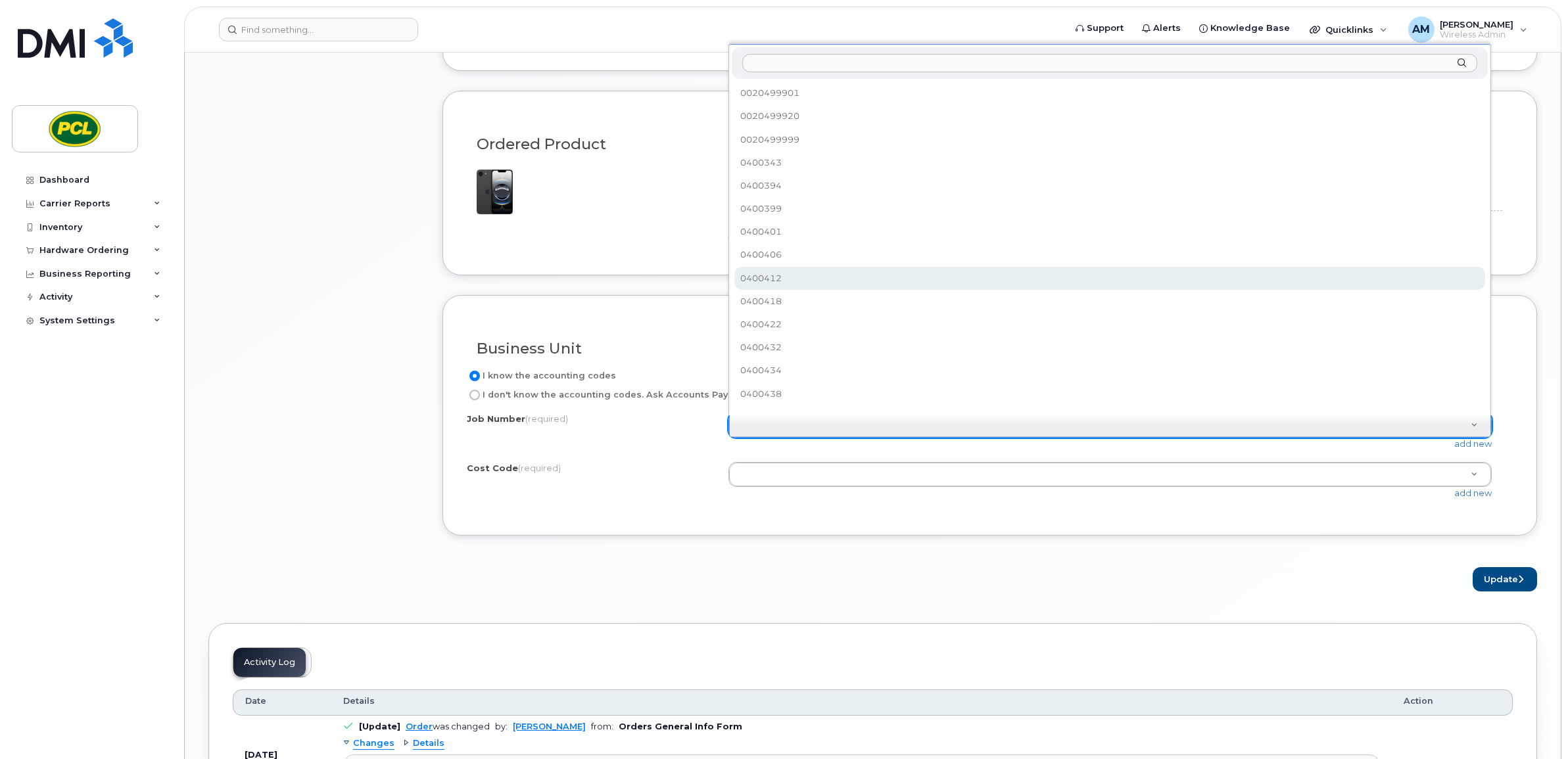
scroll to position [55, 0]
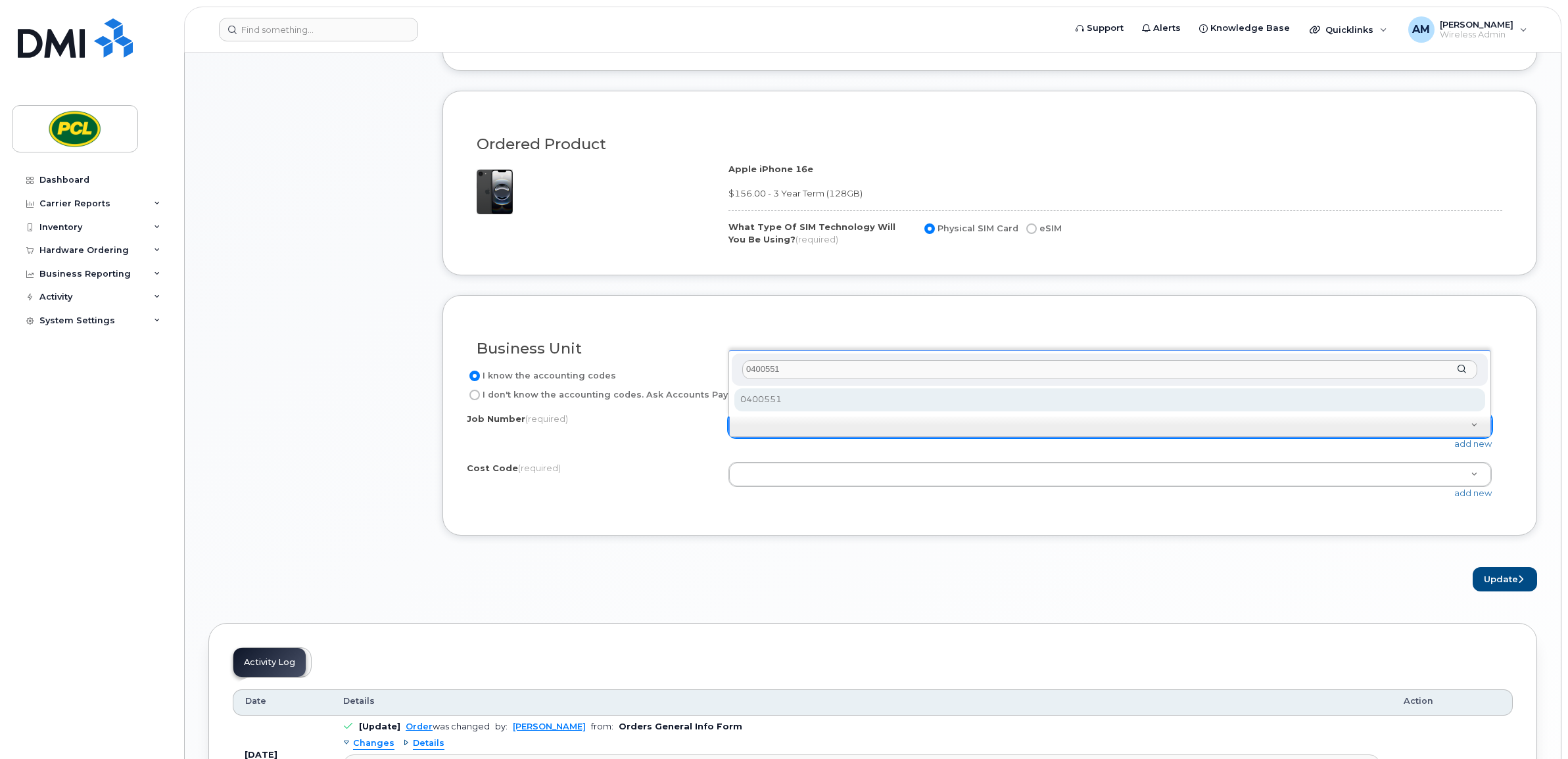
type input "0400551"
select select "0400551"
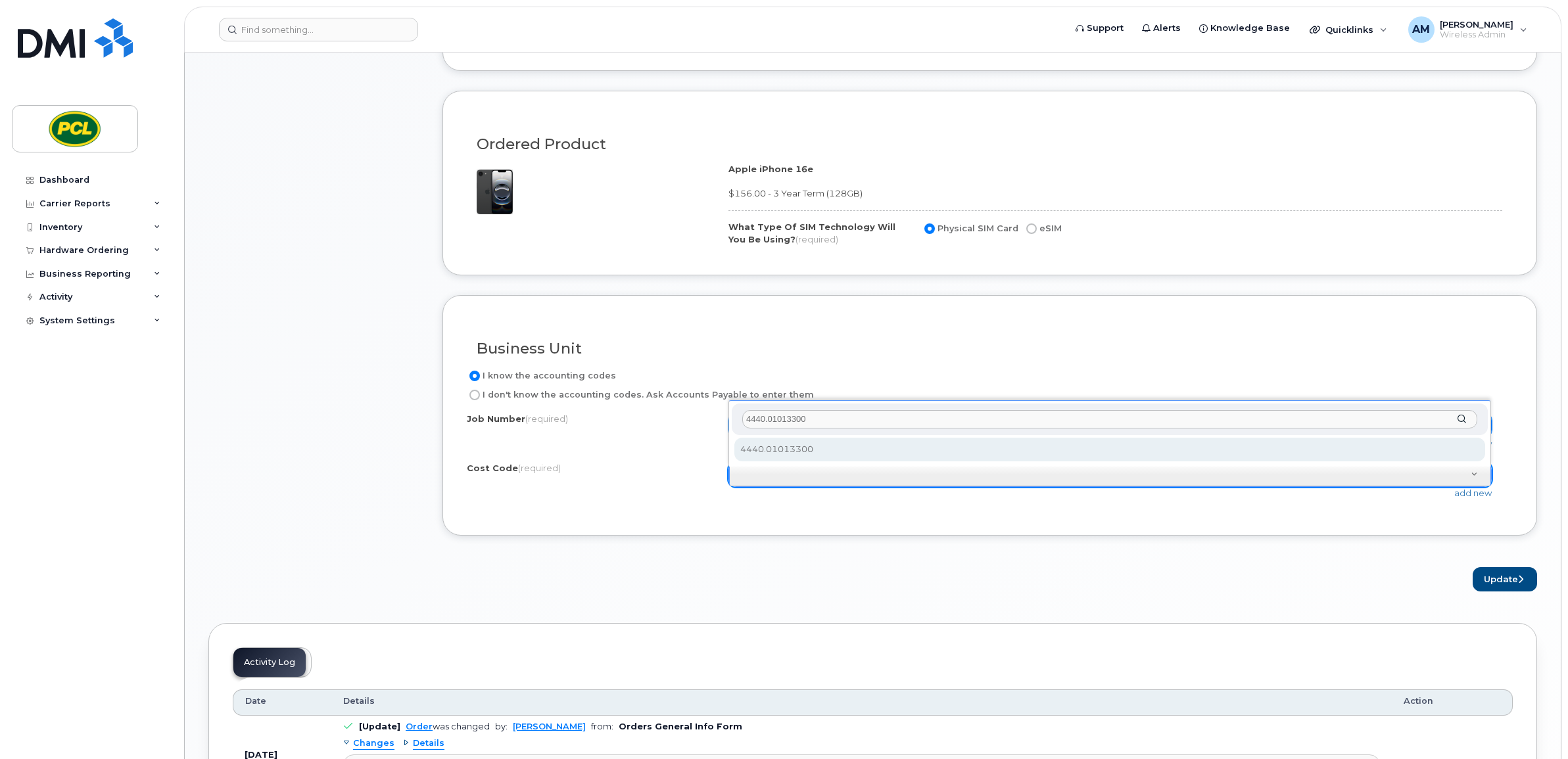
type input "4440.01013300"
select select "4440.01013300"
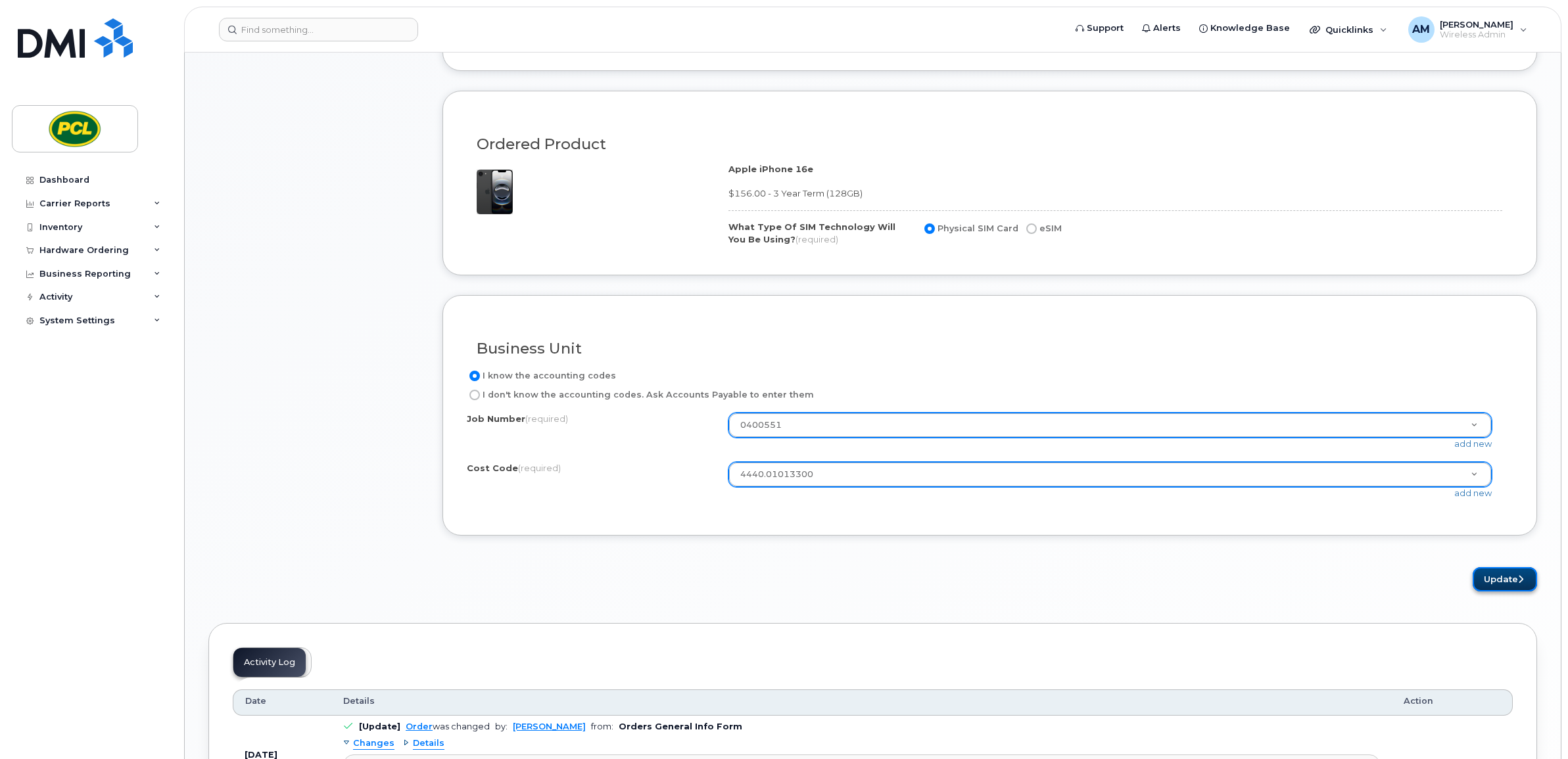
click at [1518, 579] on icon "submit" at bounding box center [1520, 579] width 5 height 9
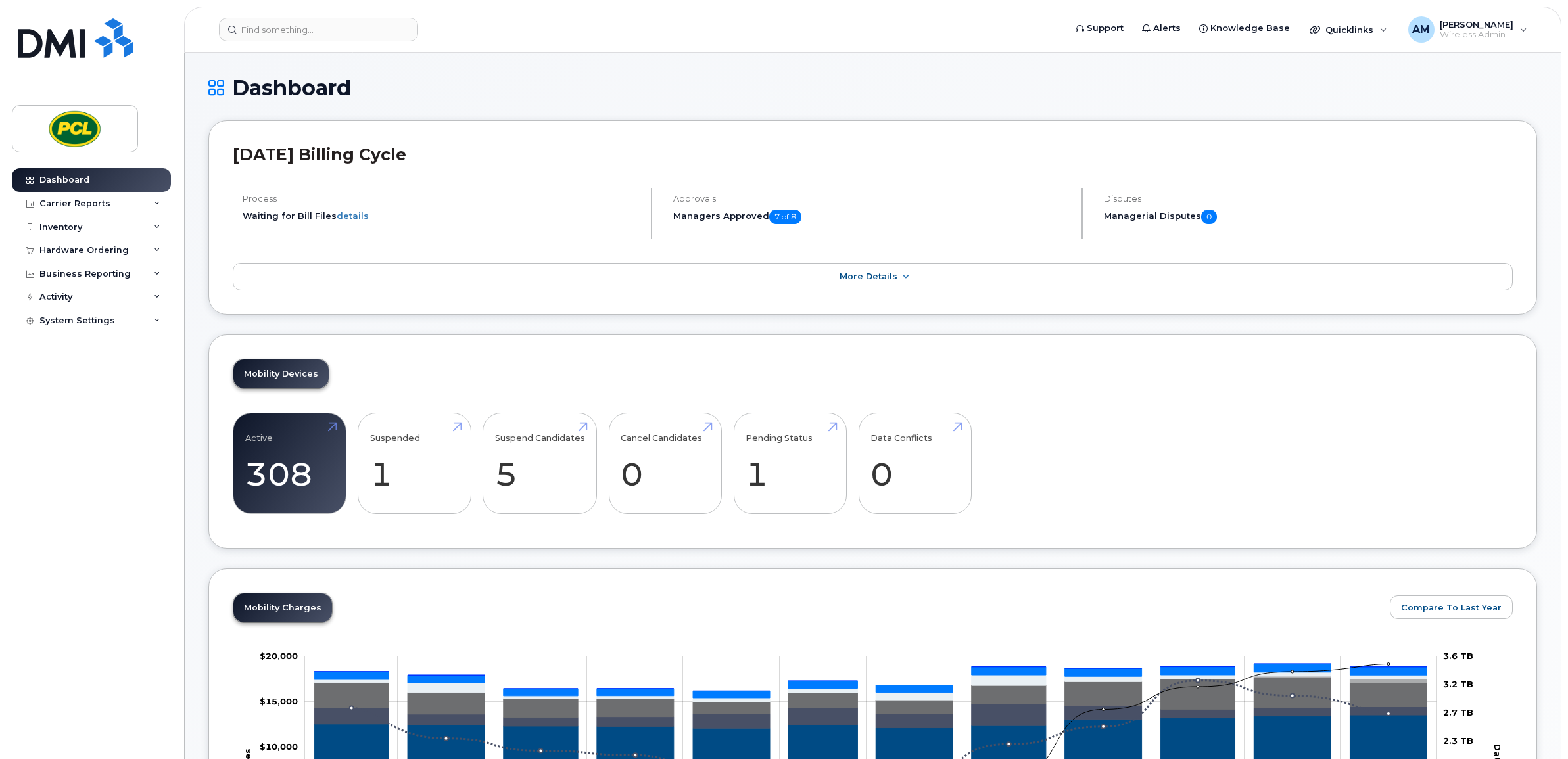
click at [281, 40] on header "Support Alerts Knowledge Base Quicklinks Suspend / Cancel Device Change SIM Car…" at bounding box center [872, 29] width 1377 height 46
click at [289, 31] on input at bounding box center [318, 29] width 199 height 23
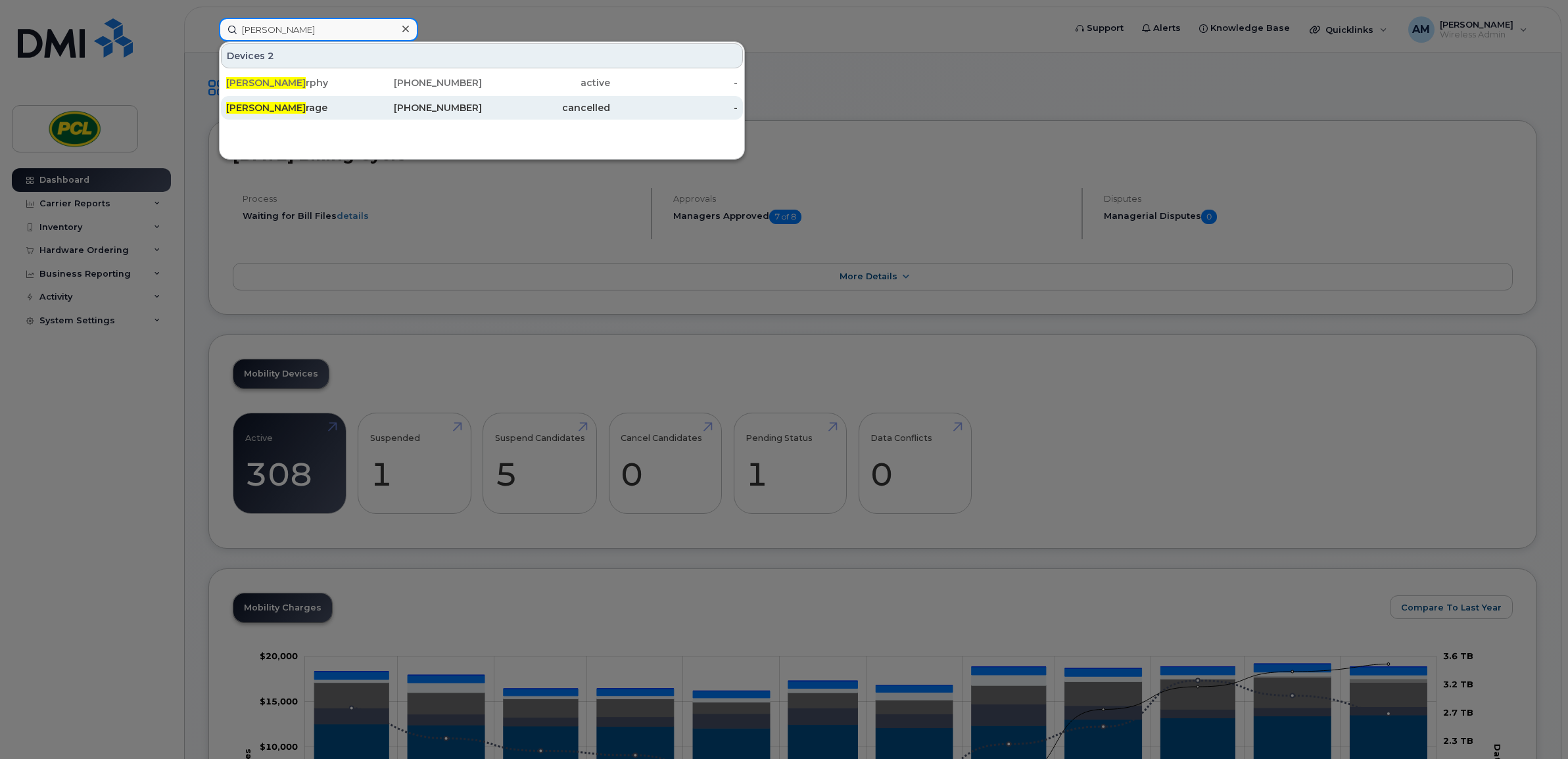
type input "mike mu"
click at [291, 105] on div "Mike Mu rage" at bounding box center [290, 108] width 129 height 13
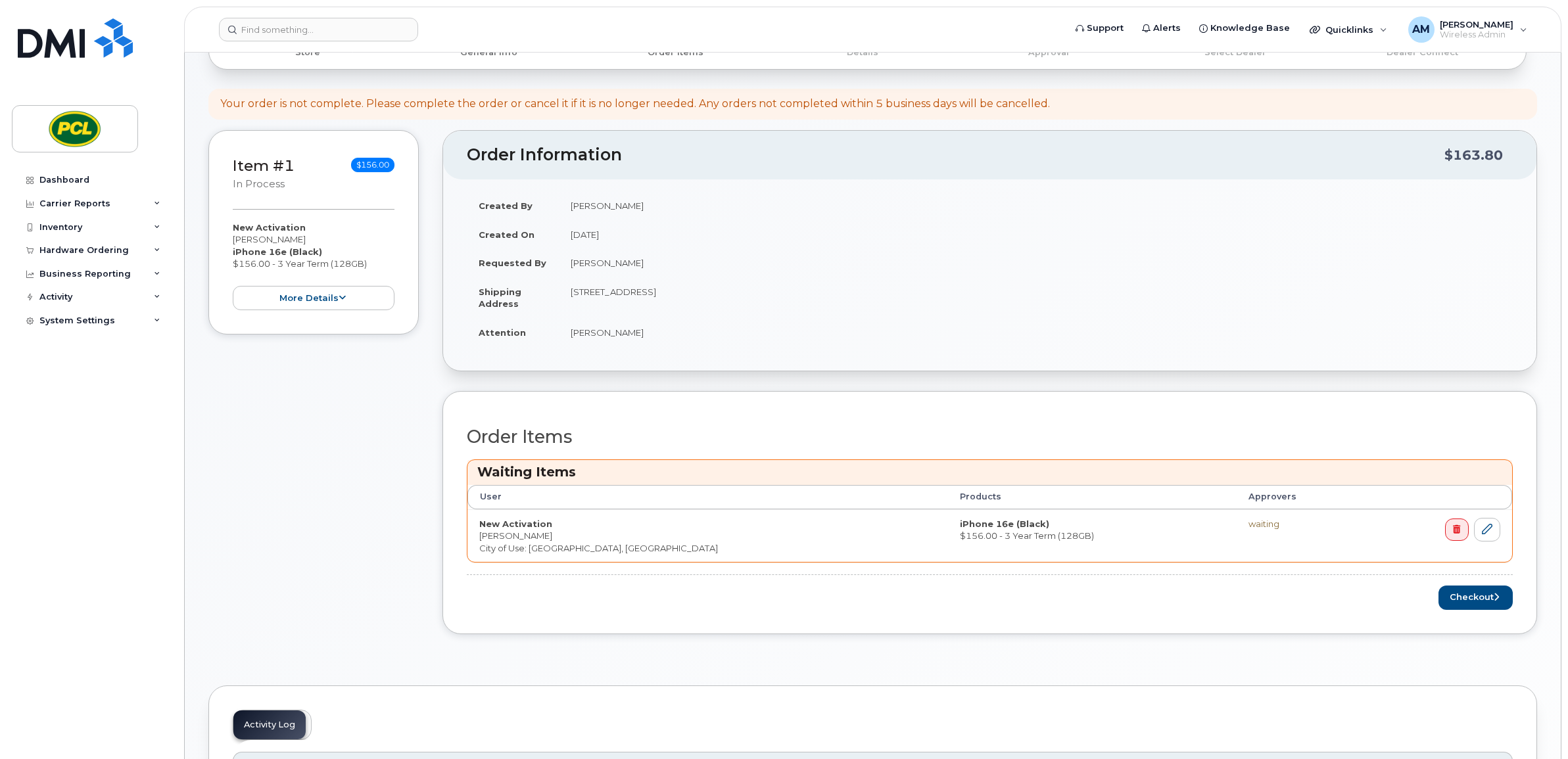
scroll to position [219, 0]
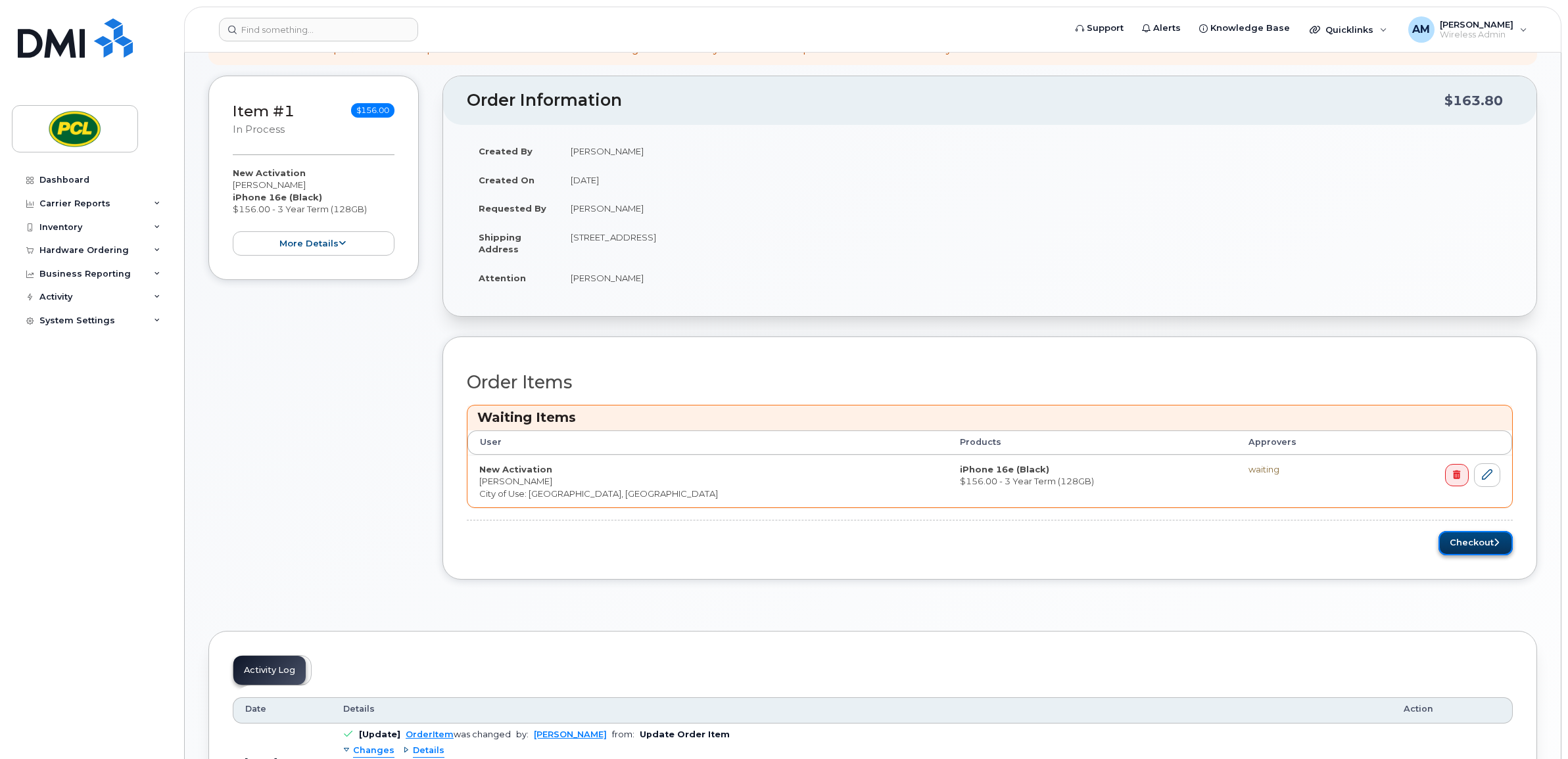
click at [1466, 540] on button "Checkout" at bounding box center [1475, 543] width 75 height 24
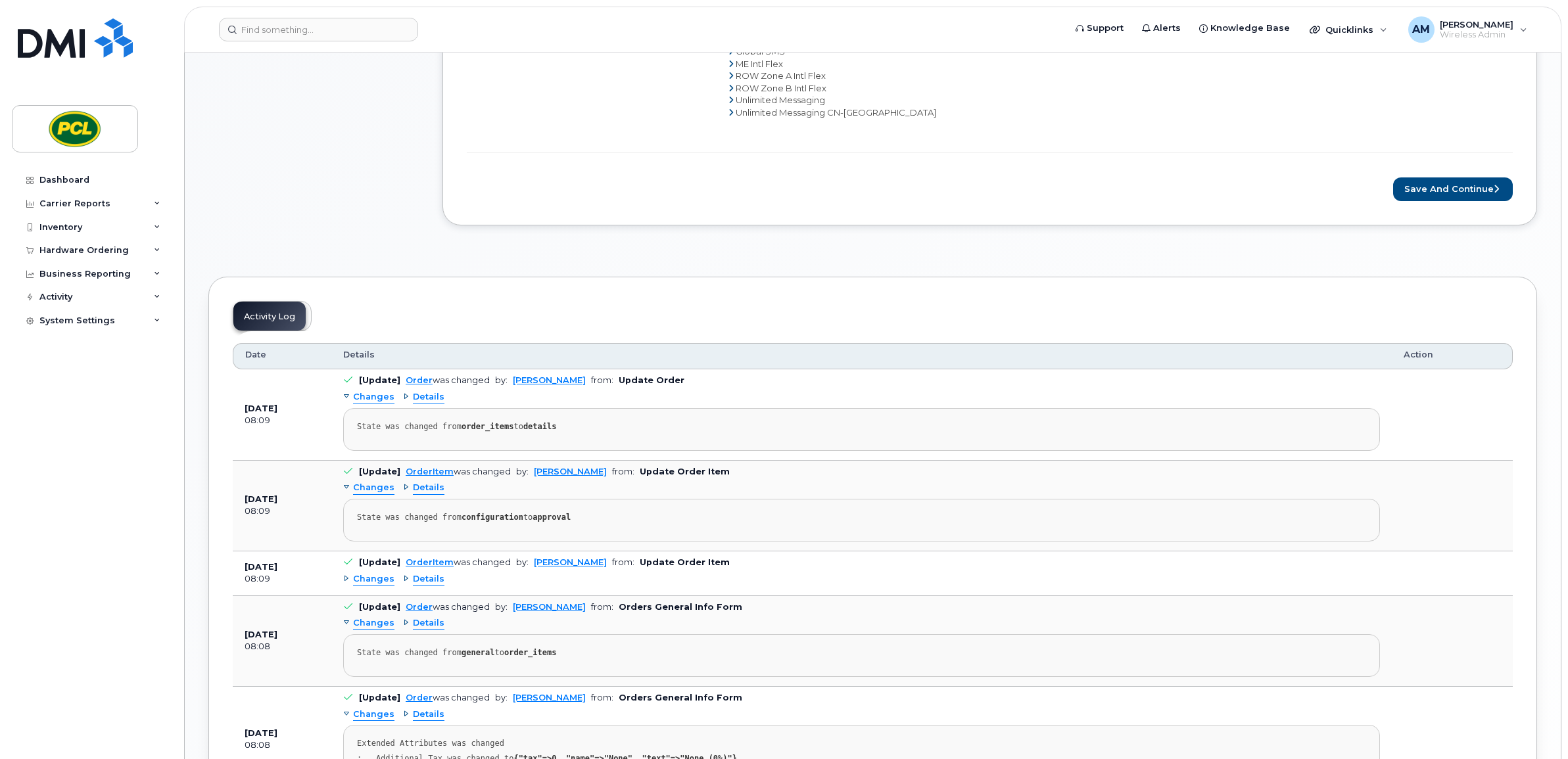
scroll to position [602, 0]
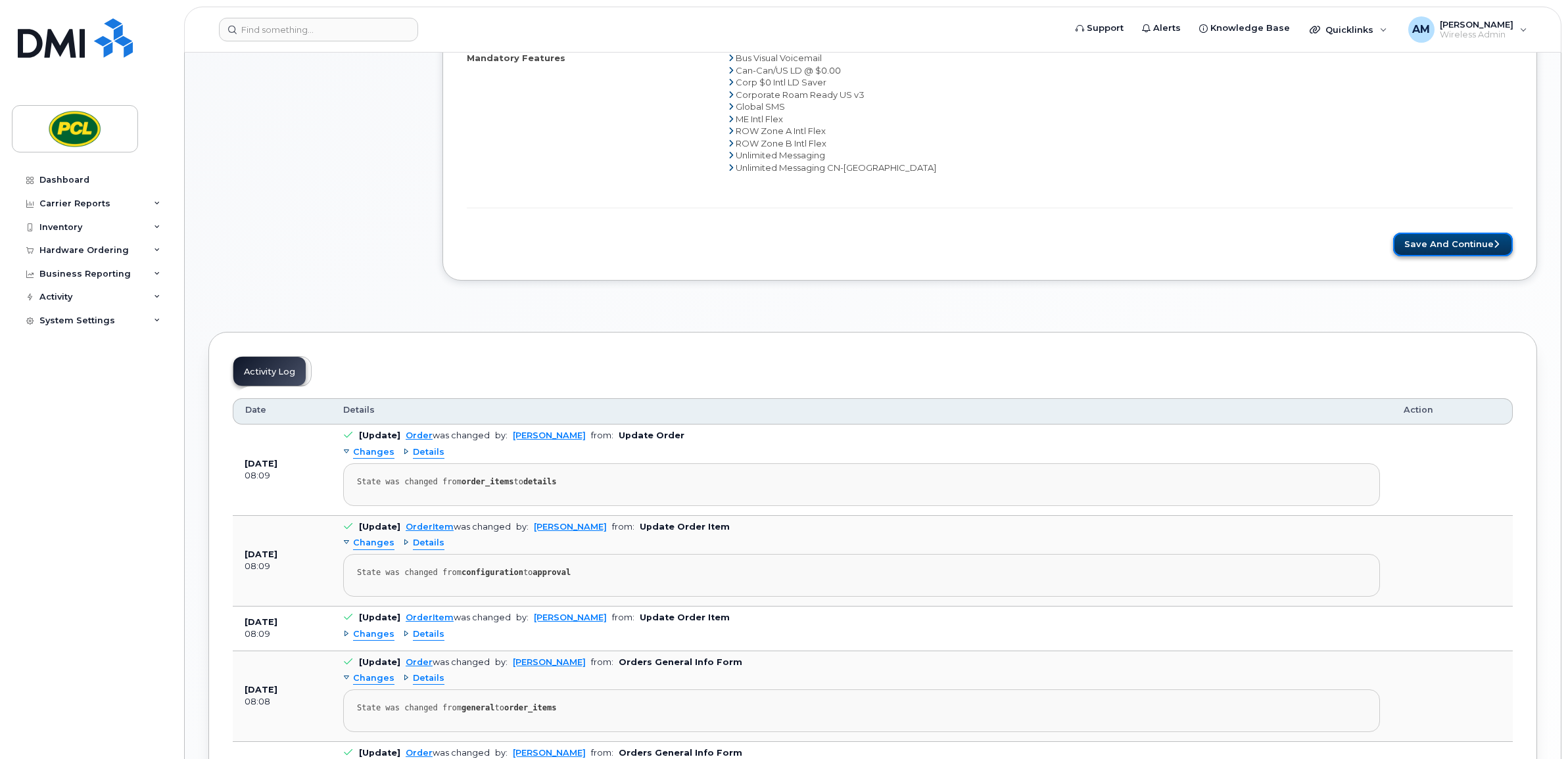
click at [1459, 254] on button "Save and Continue" at bounding box center [1453, 245] width 119 height 24
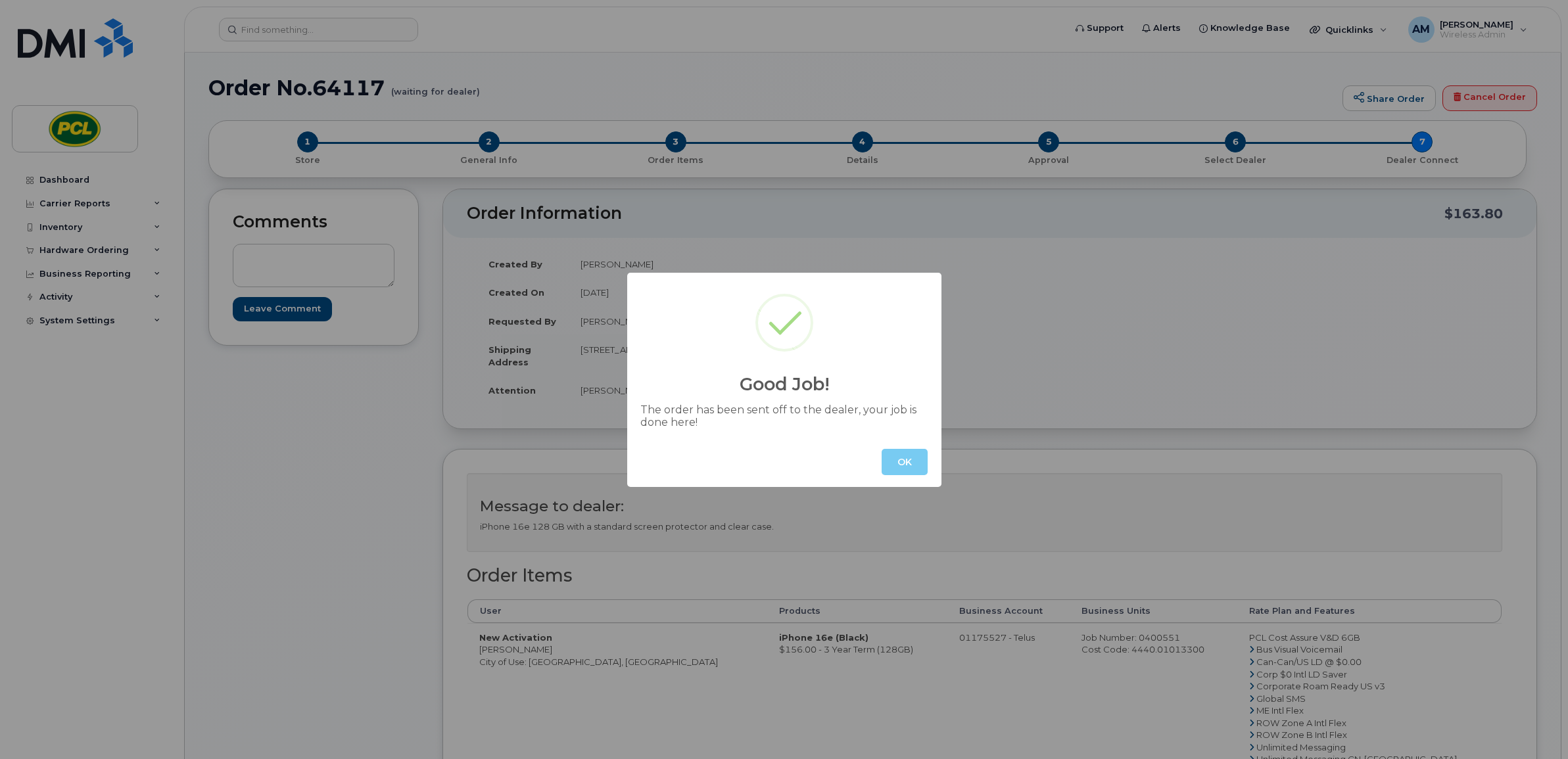
click at [915, 464] on button "OK" at bounding box center [904, 462] width 46 height 26
